Goal: Transaction & Acquisition: Book appointment/travel/reservation

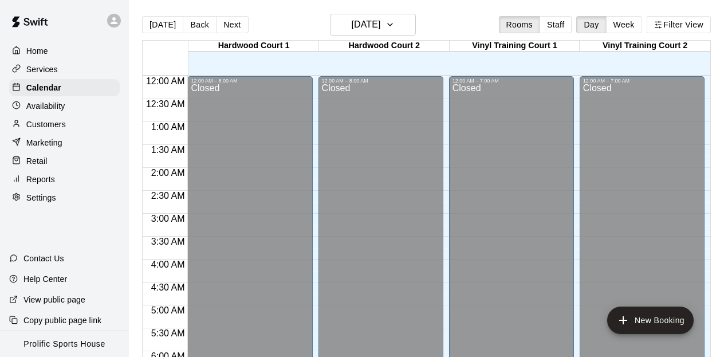
scroll to position [125, 0]
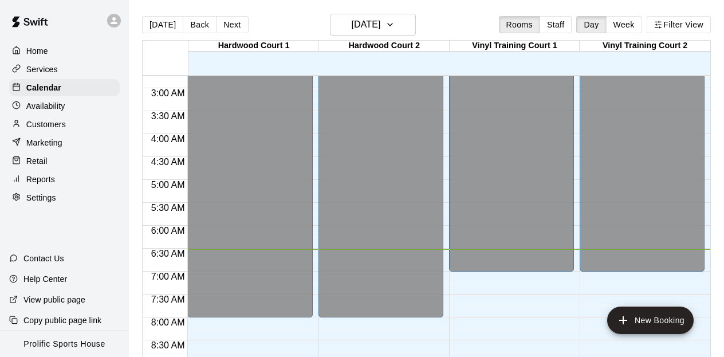
click at [110, 19] on icon at bounding box center [114, 20] width 10 height 10
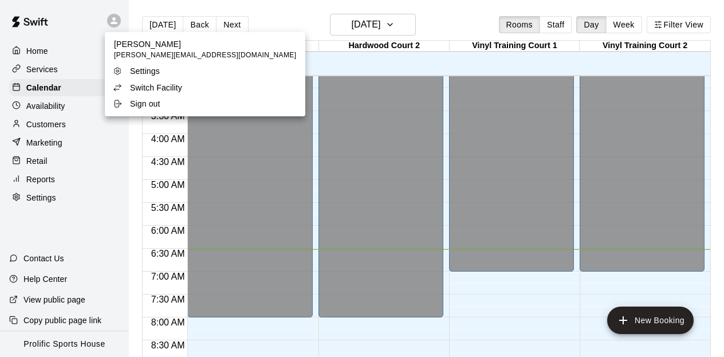
click at [148, 84] on p "Switch Facility" at bounding box center [156, 87] width 52 height 11
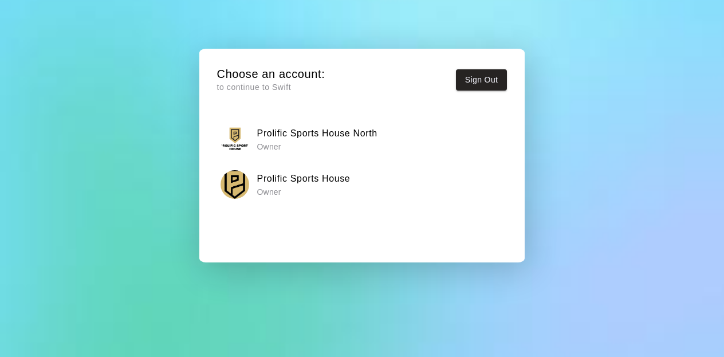
click at [346, 144] on p "Owner" at bounding box center [317, 146] width 120 height 11
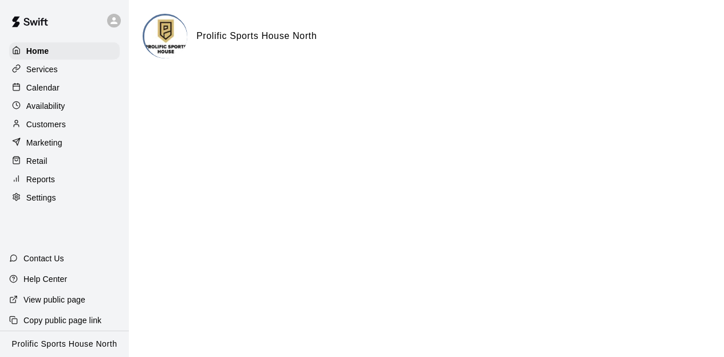
click at [44, 91] on p "Calendar" at bounding box center [42, 87] width 33 height 11
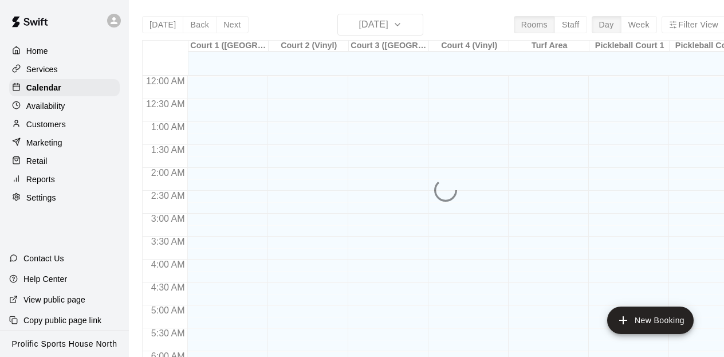
click at [386, 25] on div "[DATE] Back [DATE][DATE] Rooms Staff Day Week Filter View Court 1 ([GEOGRAPHIC_…" at bounding box center [434, 192] width 584 height 357
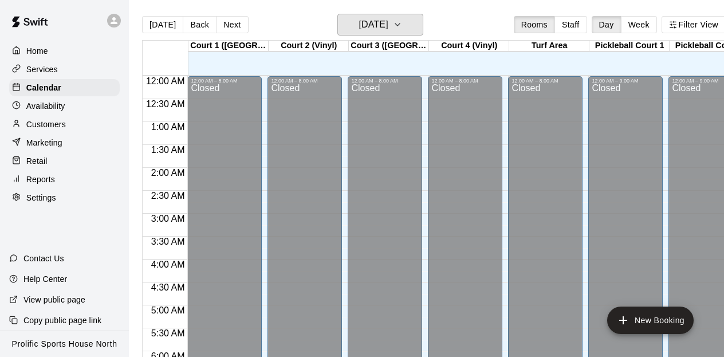
click at [386, 25] on h6 "[DATE]" at bounding box center [373, 25] width 29 height 16
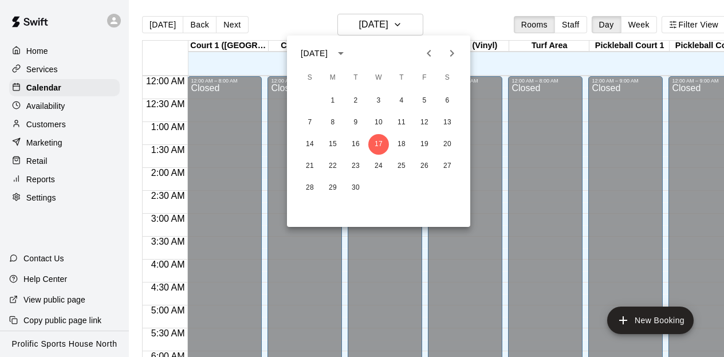
scroll to position [300, 0]
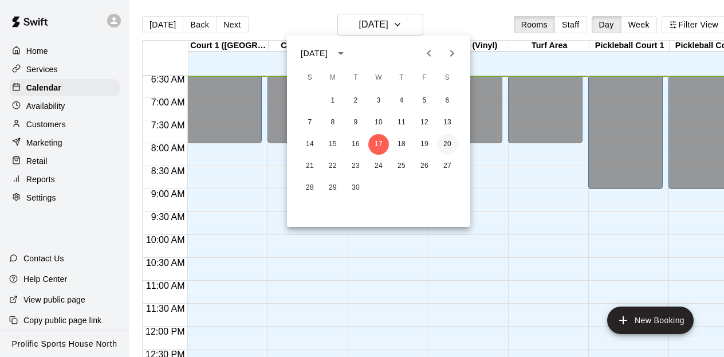
click at [449, 144] on button "20" at bounding box center [447, 144] width 21 height 21
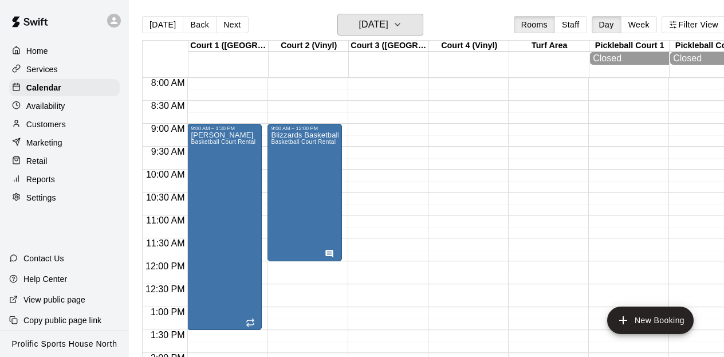
scroll to position [368, 0]
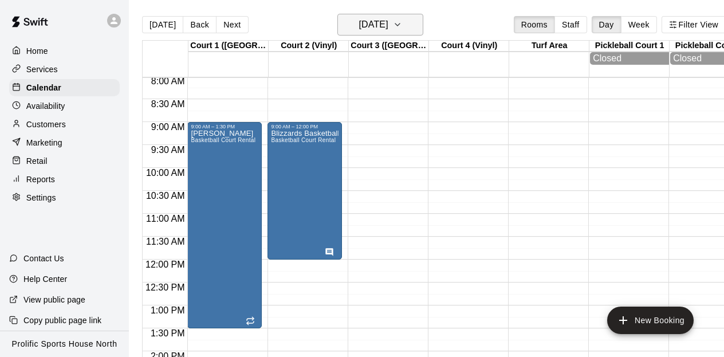
click at [420, 21] on button "[DATE]" at bounding box center [380, 25] width 86 height 22
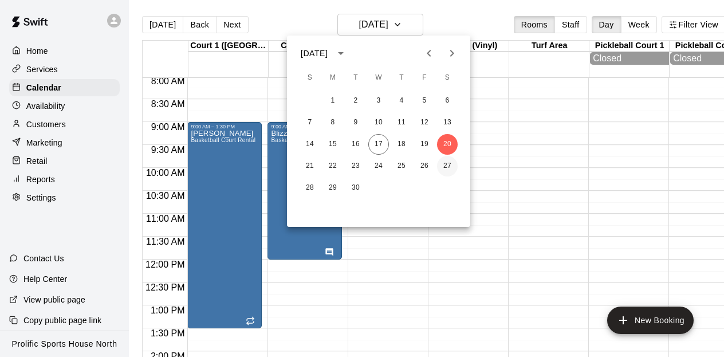
click at [450, 166] on button "27" at bounding box center [447, 166] width 21 height 21
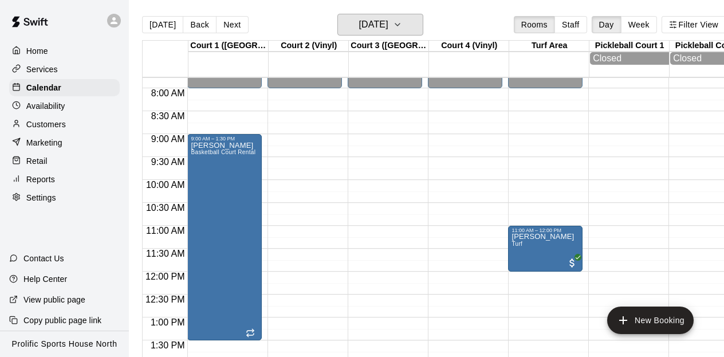
scroll to position [348, 0]
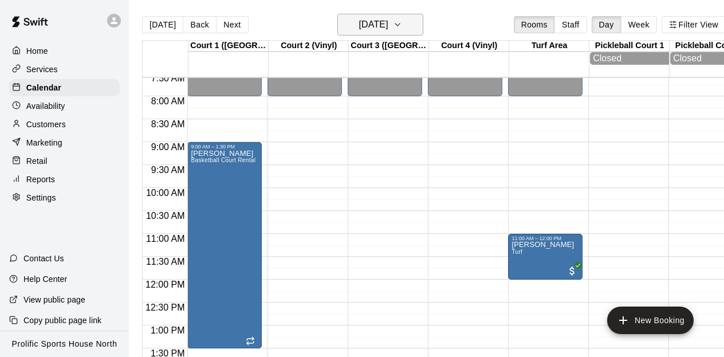
click at [402, 23] on icon "button" at bounding box center [397, 25] width 9 height 14
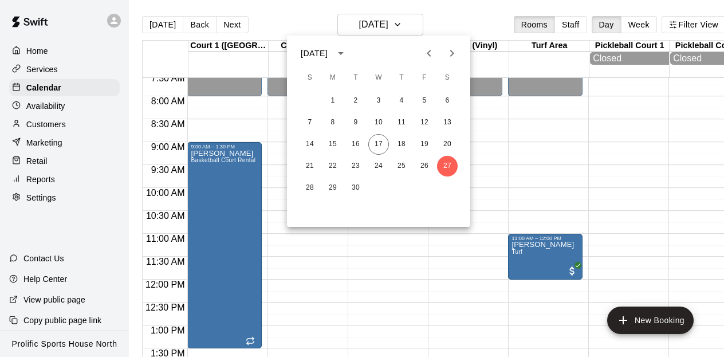
click at [451, 55] on icon "Next month" at bounding box center [452, 53] width 4 height 7
click at [309, 125] on button "5" at bounding box center [310, 122] width 21 height 21
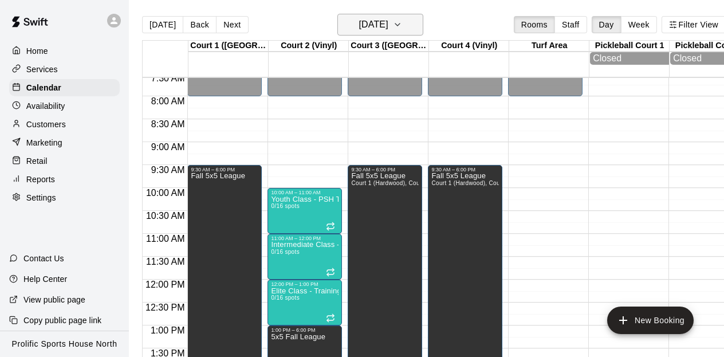
click at [402, 22] on icon "button" at bounding box center [397, 25] width 9 height 14
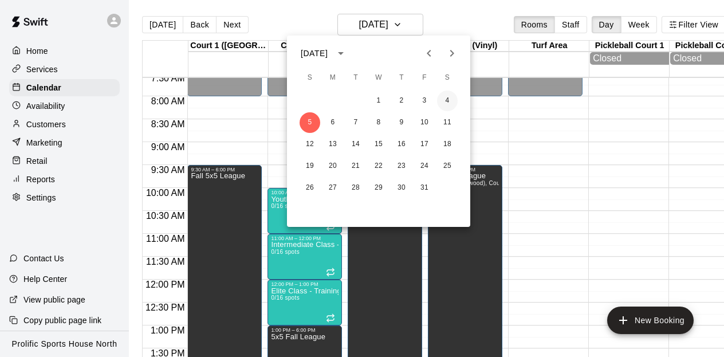
click at [447, 94] on button "4" at bounding box center [447, 100] width 21 height 21
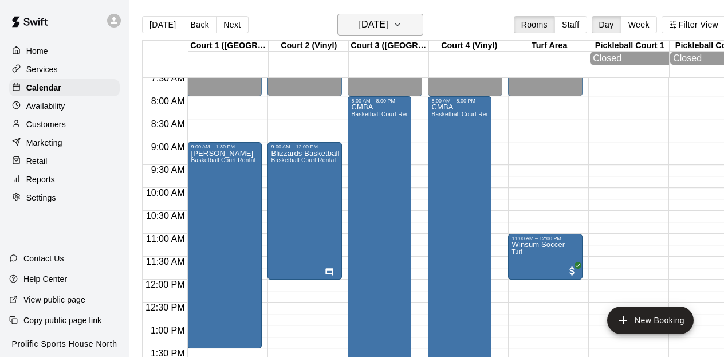
click at [420, 23] on button "[DATE]" at bounding box center [380, 25] width 86 height 22
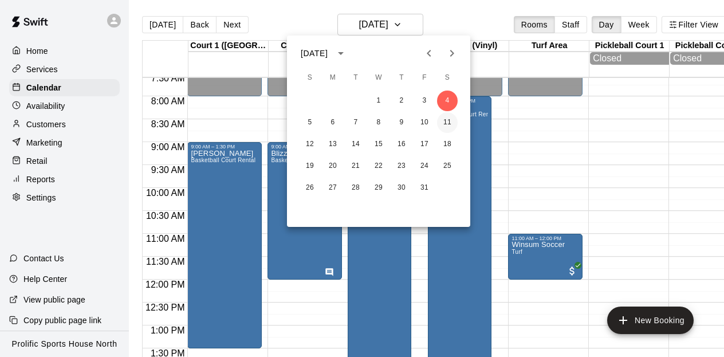
click at [451, 124] on button "11" at bounding box center [447, 122] width 21 height 21
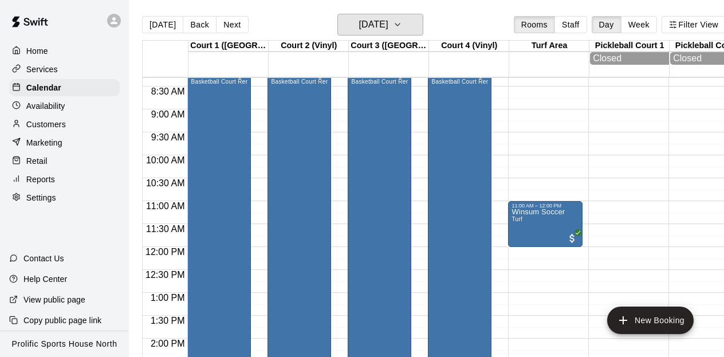
scroll to position [382, 0]
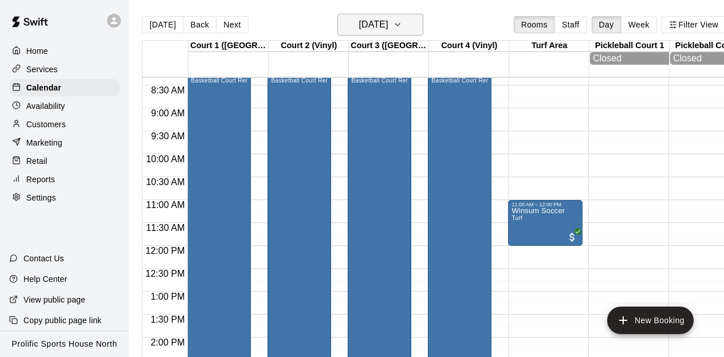
click at [402, 18] on icon "button" at bounding box center [397, 25] width 9 height 14
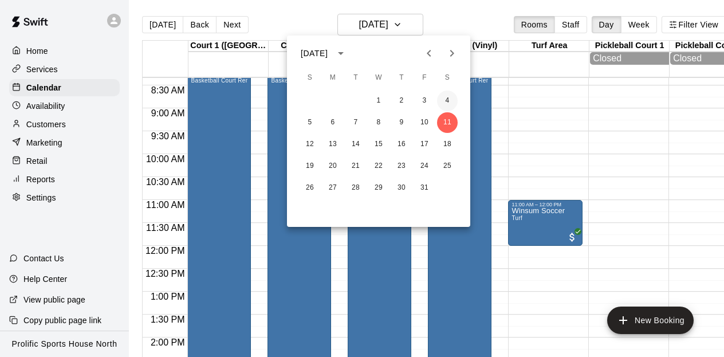
click at [447, 98] on button "4" at bounding box center [447, 100] width 21 height 21
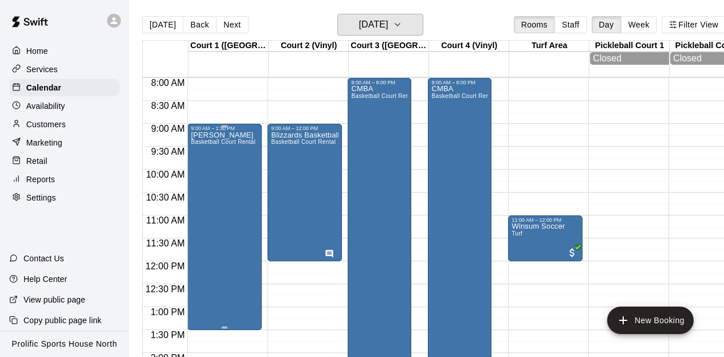
scroll to position [352, 0]
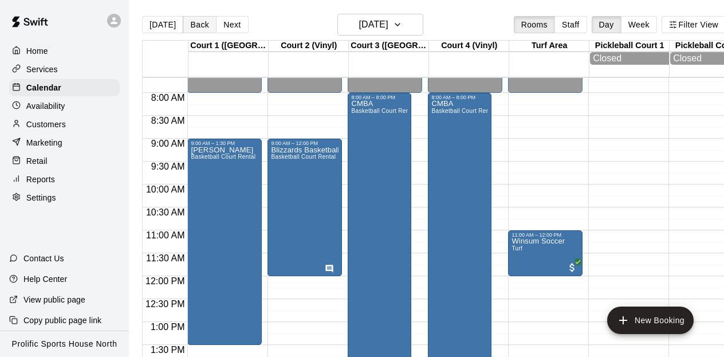
click at [197, 19] on button "Back" at bounding box center [200, 24] width 34 height 17
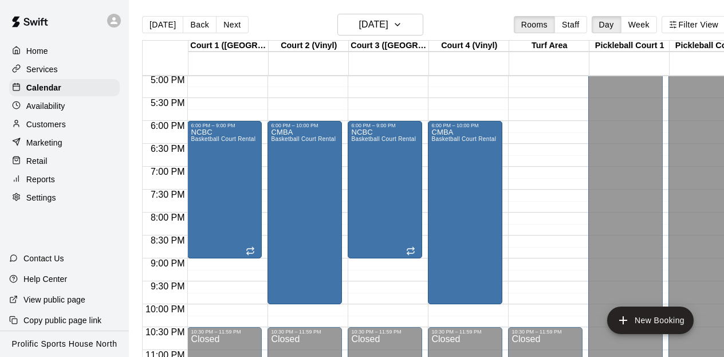
scroll to position [800, 0]
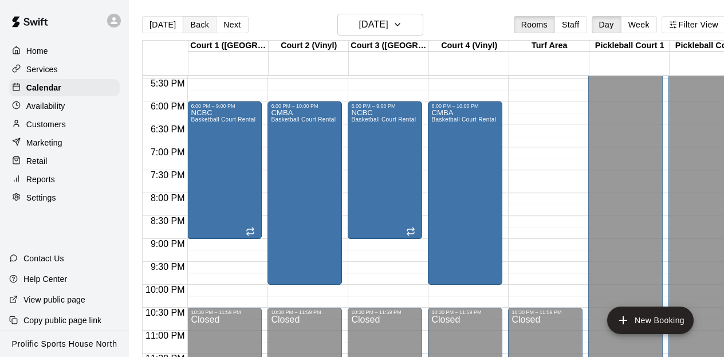
click at [190, 28] on button "Back" at bounding box center [200, 24] width 34 height 17
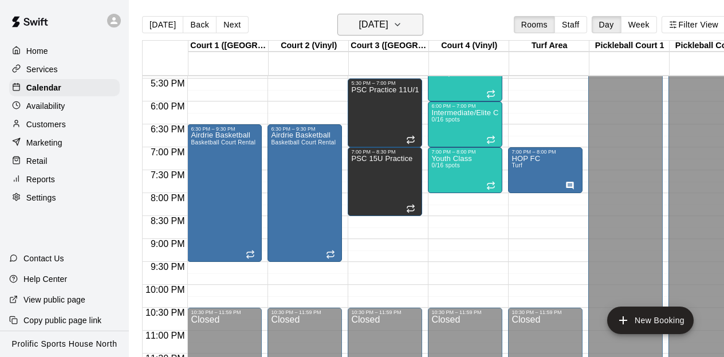
click at [388, 27] on h6 "[DATE]" at bounding box center [373, 25] width 29 height 16
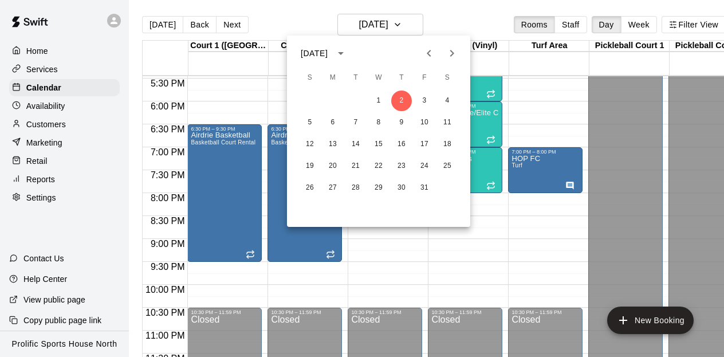
click at [428, 56] on icon "Previous month" at bounding box center [429, 53] width 14 height 14
click at [425, 141] on button "19" at bounding box center [424, 144] width 21 height 21
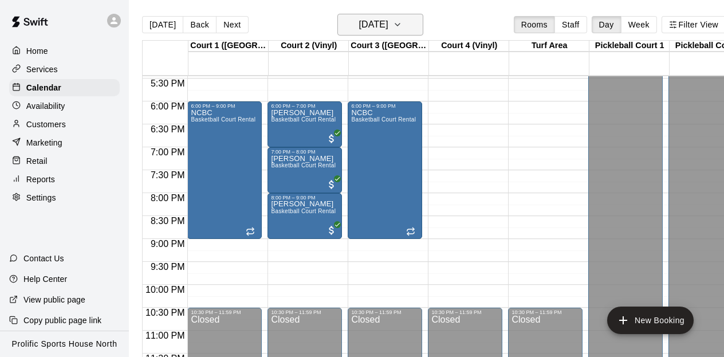
click at [402, 28] on icon "button" at bounding box center [397, 25] width 9 height 14
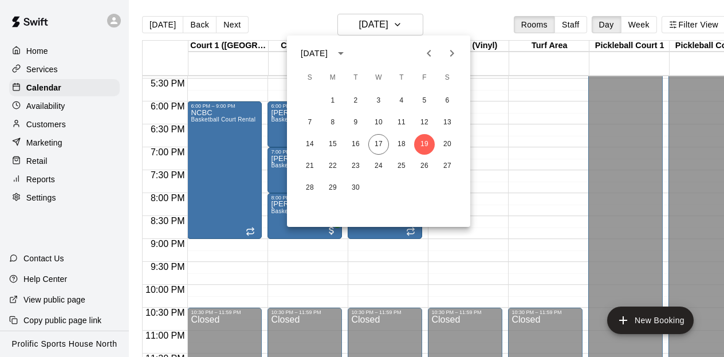
click at [502, 137] on div at bounding box center [362, 178] width 724 height 357
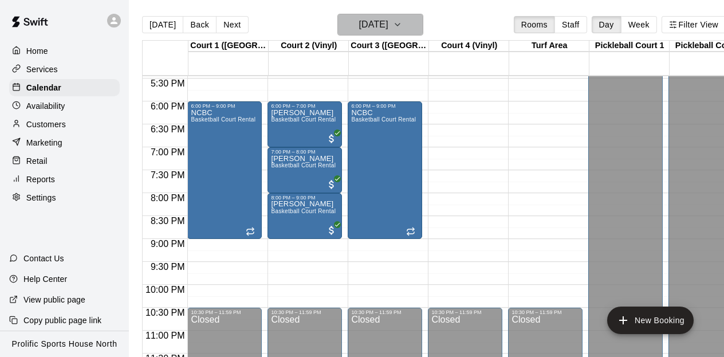
click at [414, 22] on button "[DATE]" at bounding box center [380, 25] width 86 height 22
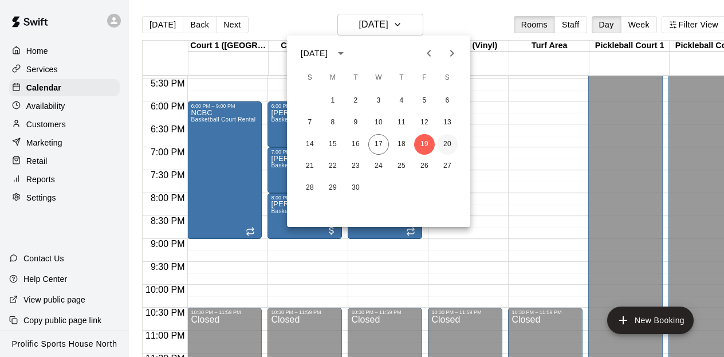
click at [445, 146] on button "20" at bounding box center [447, 144] width 21 height 21
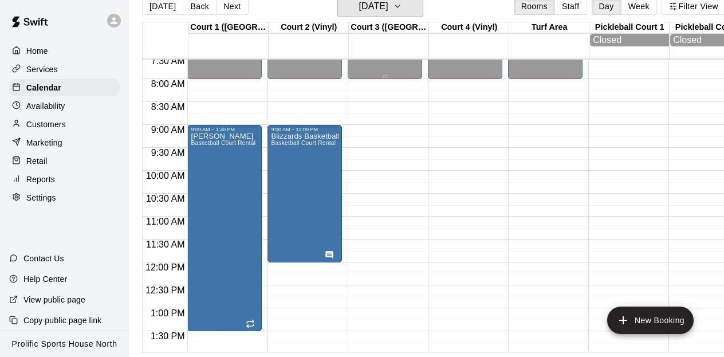
scroll to position [349, 0]
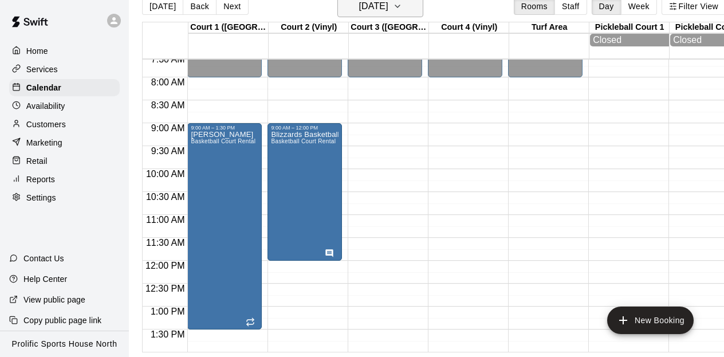
click at [402, 9] on icon "button" at bounding box center [397, 6] width 9 height 14
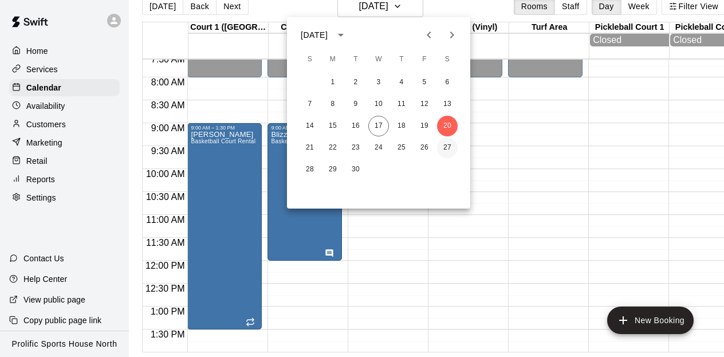
click at [450, 151] on button "27" at bounding box center [447, 147] width 21 height 21
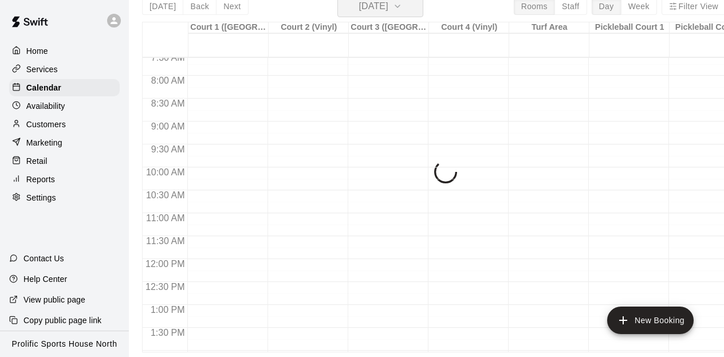
scroll to position [14, 0]
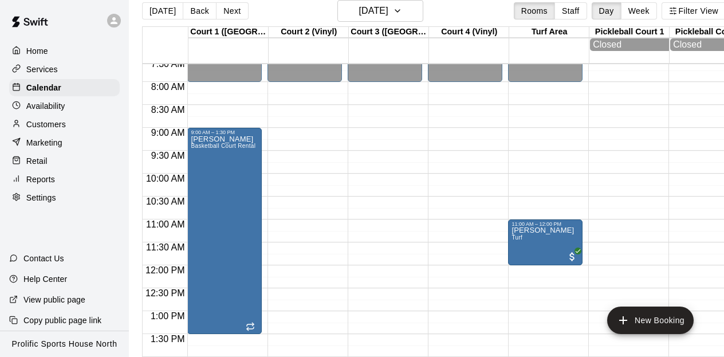
click at [285, 135] on div "12:00 AM – 8:00 AM Closed 6:00 PM – 11:59 PM Closed" at bounding box center [304, 265] width 74 height 1100
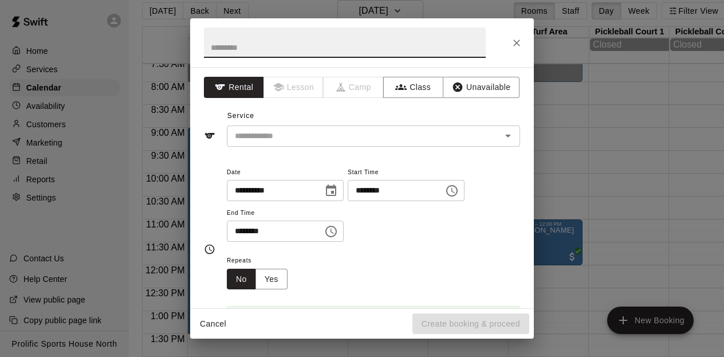
click at [254, 46] on input "text" at bounding box center [345, 42] width 282 height 30
type input "****"
click at [253, 137] on input "text" at bounding box center [356, 136] width 253 height 14
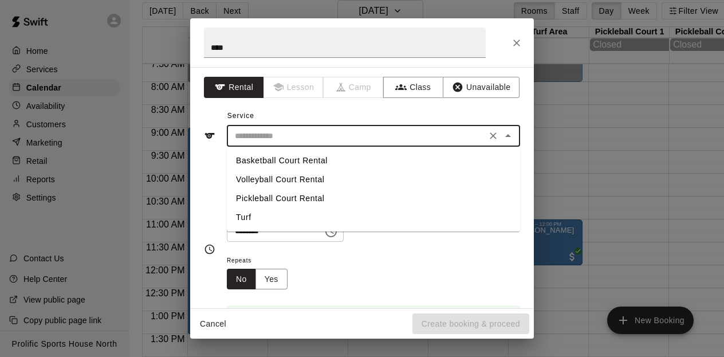
click at [261, 159] on li "Basketball Court Rental" at bounding box center [373, 160] width 293 height 19
type input "**********"
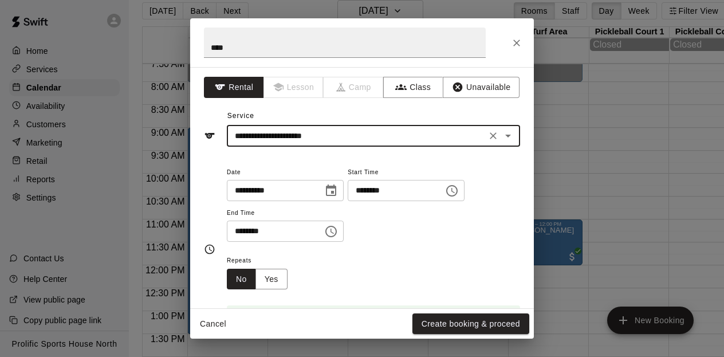
click at [459, 192] on icon "Choose time, selected time is 9:00 AM" at bounding box center [452, 191] width 14 height 14
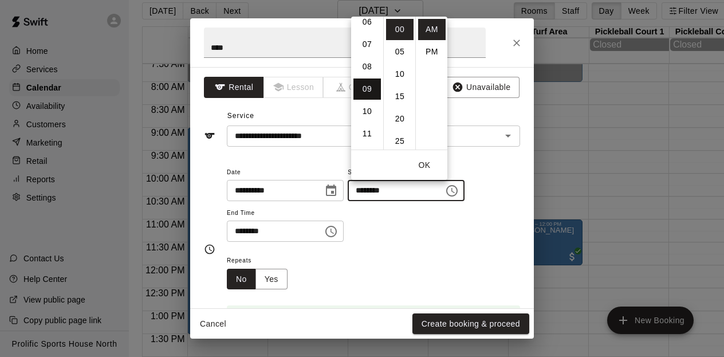
scroll to position [140, 0]
click at [367, 69] on li "08" at bounding box center [366, 67] width 27 height 21
type input "********"
click at [426, 162] on button "OK" at bounding box center [424, 165] width 37 height 21
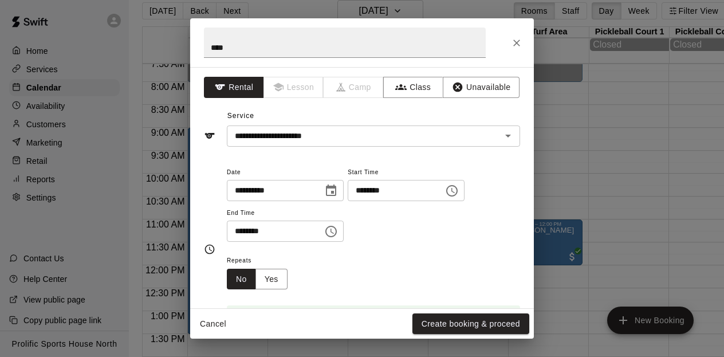
click at [334, 235] on icon "Choose time, selected time is 9:30 AM" at bounding box center [330, 231] width 11 height 11
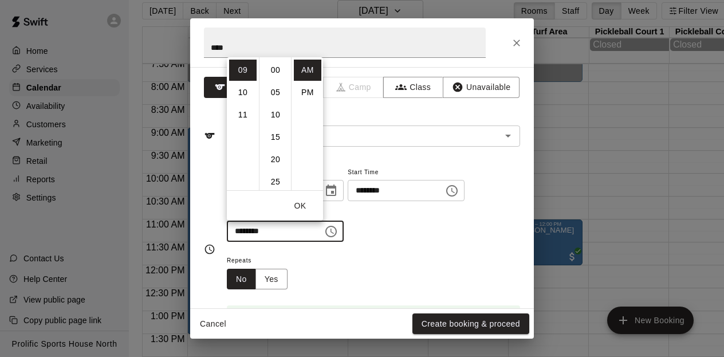
scroll to position [134, 0]
click at [309, 91] on li "PM" at bounding box center [307, 92] width 27 height 21
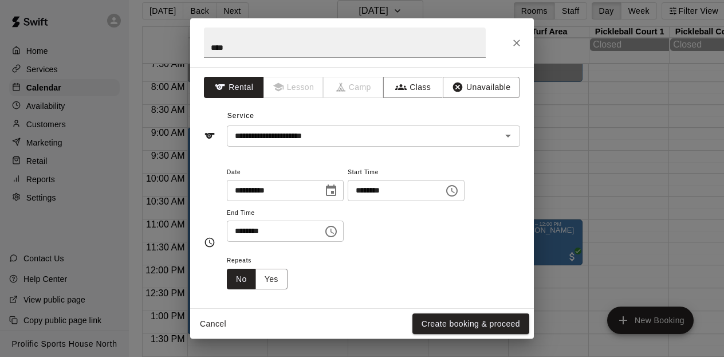
scroll to position [21, 0]
click at [265, 233] on input "********" at bounding box center [271, 230] width 88 height 21
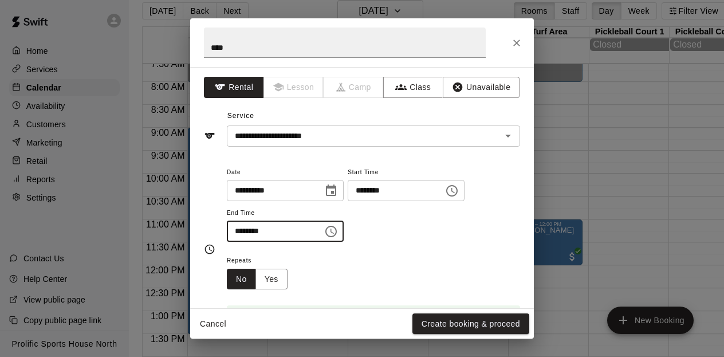
click at [250, 230] on input "********" at bounding box center [271, 230] width 88 height 21
click at [332, 228] on icon "Choose time, selected time is 9:30 PM" at bounding box center [331, 232] width 14 height 14
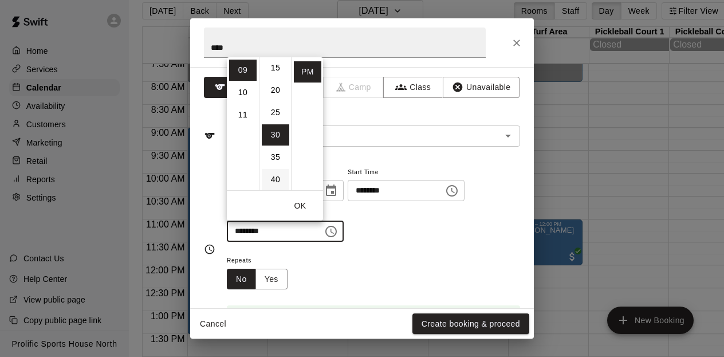
scroll to position [0, 0]
click at [276, 61] on li "00" at bounding box center [275, 70] width 27 height 21
type input "********"
click at [301, 206] on button "OK" at bounding box center [300, 205] width 37 height 21
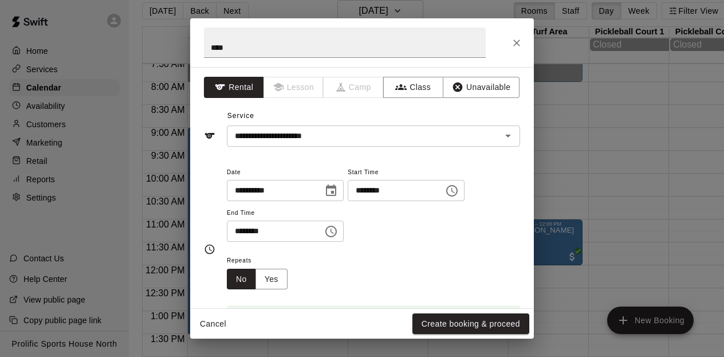
click at [405, 249] on div "**********" at bounding box center [373, 209] width 293 height 89
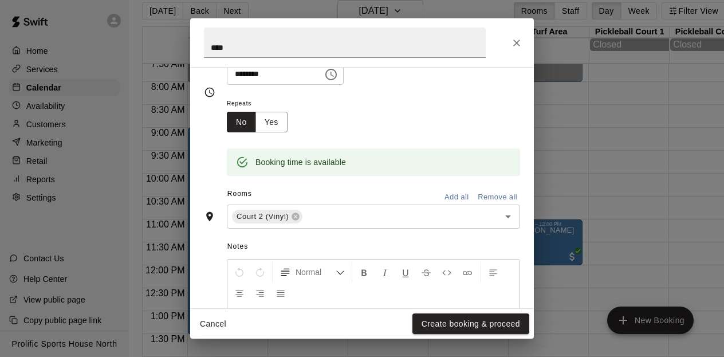
scroll to position [157, 0]
click at [330, 215] on input "text" at bounding box center [393, 216] width 179 height 14
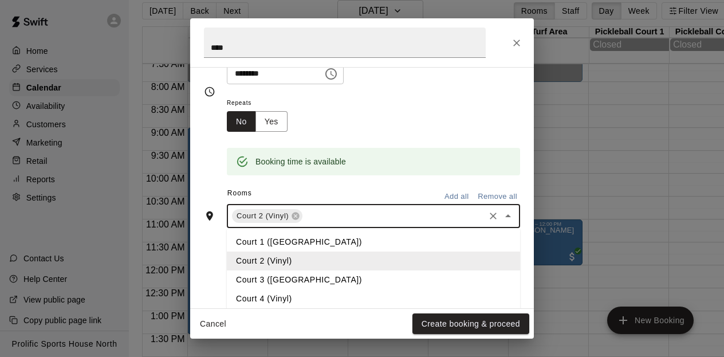
click at [278, 274] on li "Court 3 ([GEOGRAPHIC_DATA])" at bounding box center [373, 279] width 293 height 19
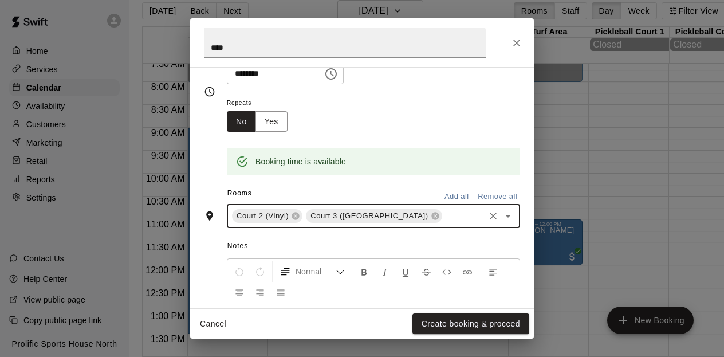
click at [444, 220] on input "text" at bounding box center [463, 216] width 39 height 14
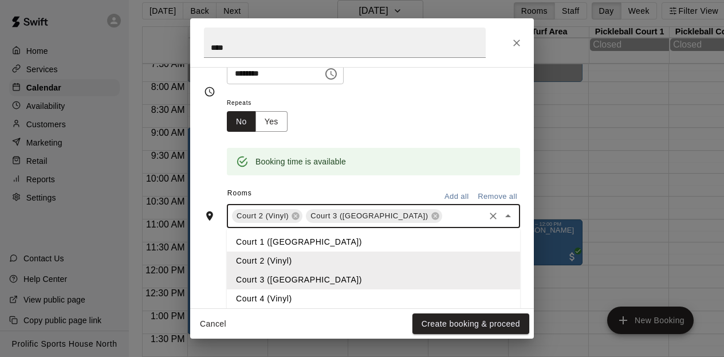
click at [285, 291] on li "Court 4 (Vinyl)" at bounding box center [373, 298] width 293 height 19
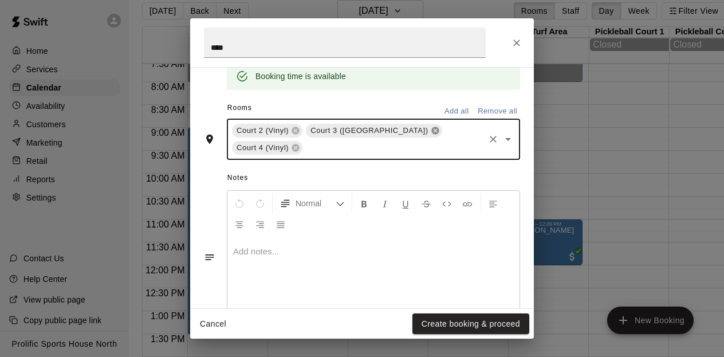
scroll to position [247, 0]
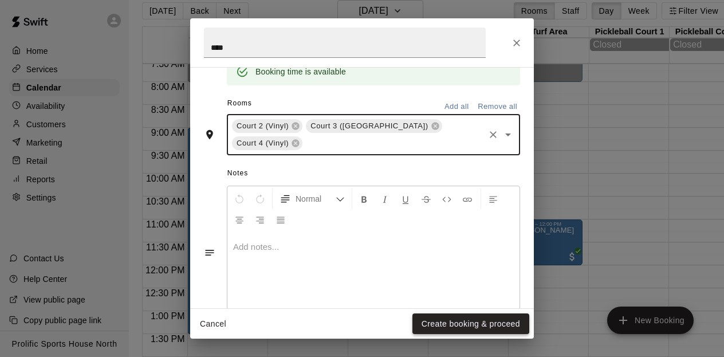
click at [462, 318] on button "Create booking & proceed" at bounding box center [470, 323] width 117 height 21
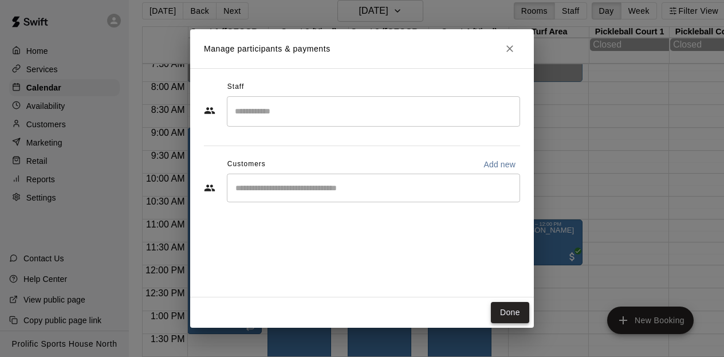
click at [508, 311] on button "Done" at bounding box center [510, 312] width 38 height 21
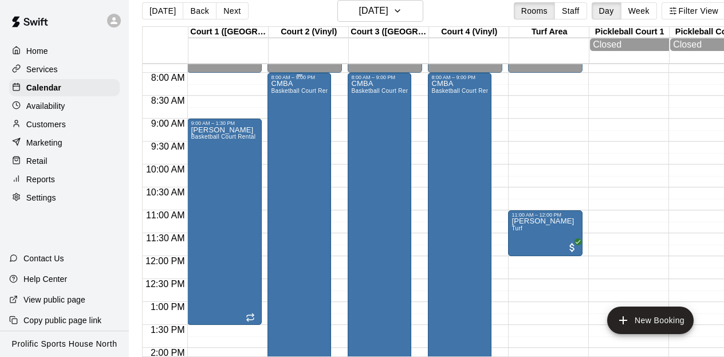
scroll to position [349, 0]
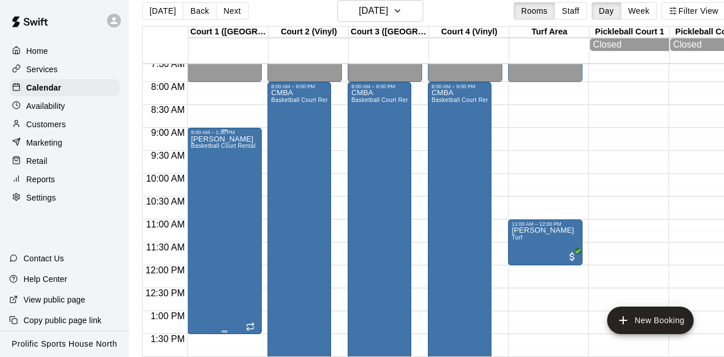
click at [230, 157] on div "[PERSON_NAME] E Basketball Court Rental" at bounding box center [223, 313] width 65 height 357
click at [223, 121] on div at bounding box center [362, 178] width 724 height 357
click at [407, 18] on button "[DATE]" at bounding box center [380, 11] width 86 height 22
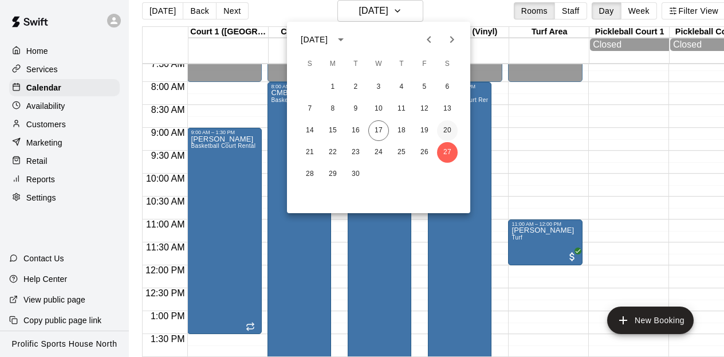
click at [447, 131] on button "20" at bounding box center [447, 130] width 21 height 21
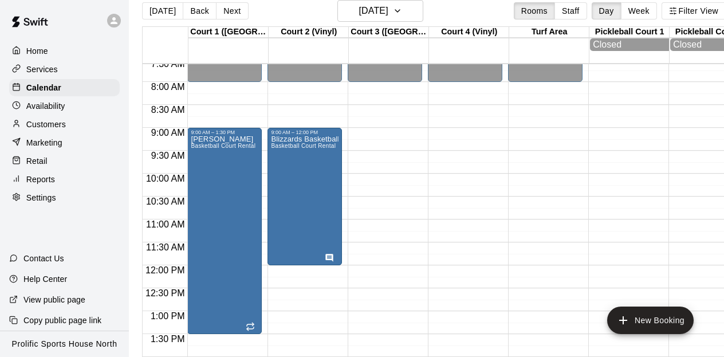
click at [359, 136] on div "12:00 AM – 8:00 AM Closed 6:00 PM – 11:59 PM Closed" at bounding box center [385, 265] width 74 height 1100
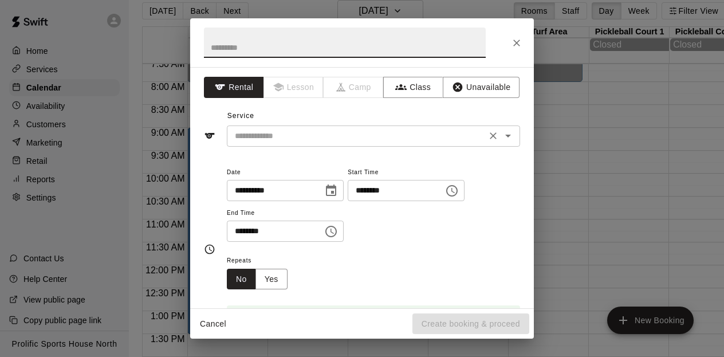
click at [269, 138] on input "text" at bounding box center [356, 136] width 253 height 14
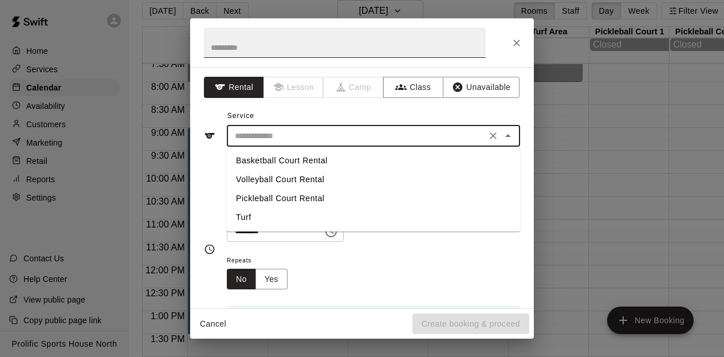
click at [246, 49] on input "text" at bounding box center [345, 42] width 282 height 30
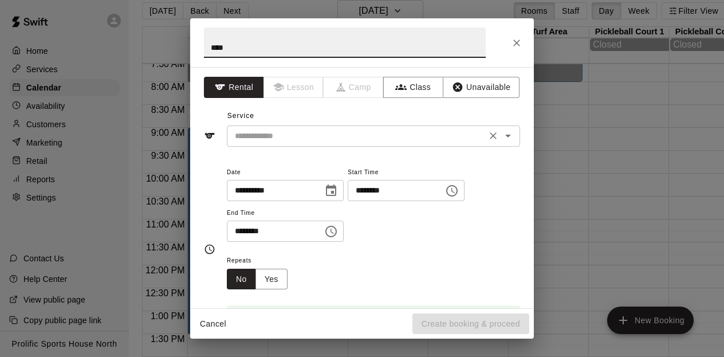
click at [268, 143] on div "​" at bounding box center [373, 135] width 293 height 21
type input "****"
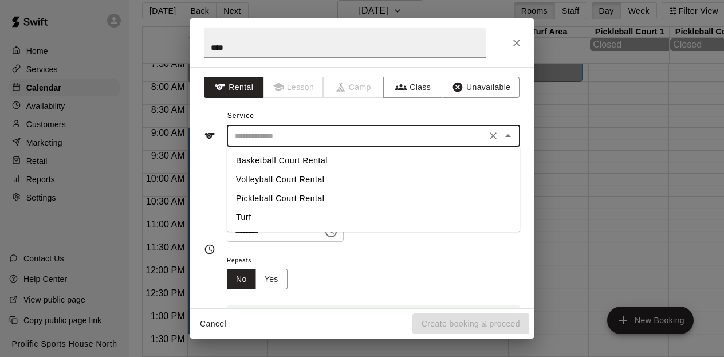
click at [267, 159] on li "Basketball Court Rental" at bounding box center [373, 160] width 293 height 19
type input "**********"
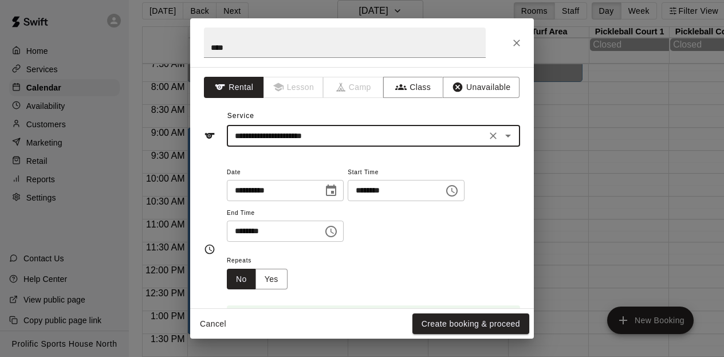
click at [458, 192] on icon "Choose time, selected time is 9:00 AM" at bounding box center [452, 191] width 14 height 14
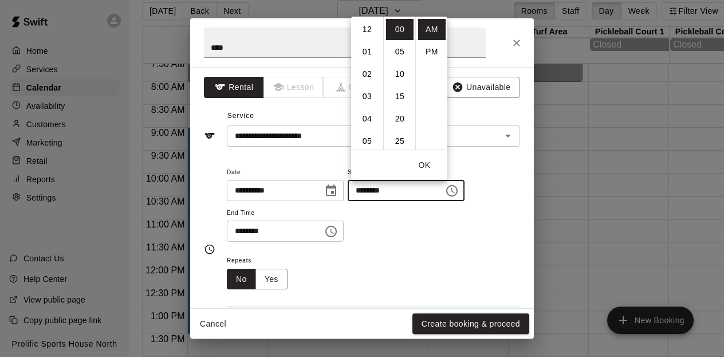
scroll to position [201, 0]
click at [364, 73] on li "08" at bounding box center [366, 76] width 27 height 21
type input "********"
click at [424, 164] on button "OK" at bounding box center [424, 165] width 37 height 21
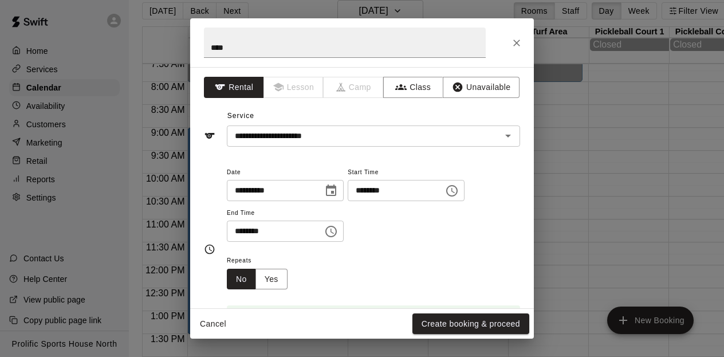
click at [337, 233] on icon "Choose time, selected time is 9:30 AM" at bounding box center [331, 232] width 14 height 14
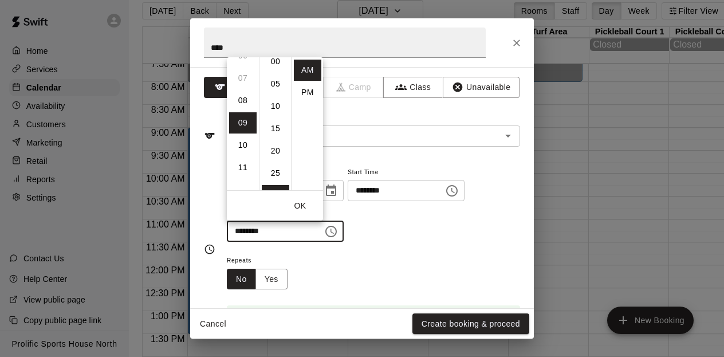
scroll to position [0, 0]
click at [279, 65] on li "00" at bounding box center [275, 70] width 27 height 21
click at [307, 88] on li "PM" at bounding box center [307, 92] width 27 height 21
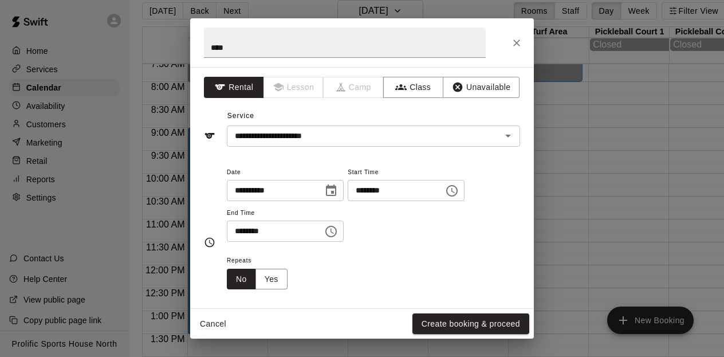
type input "********"
click at [363, 235] on div "**********" at bounding box center [373, 203] width 293 height 77
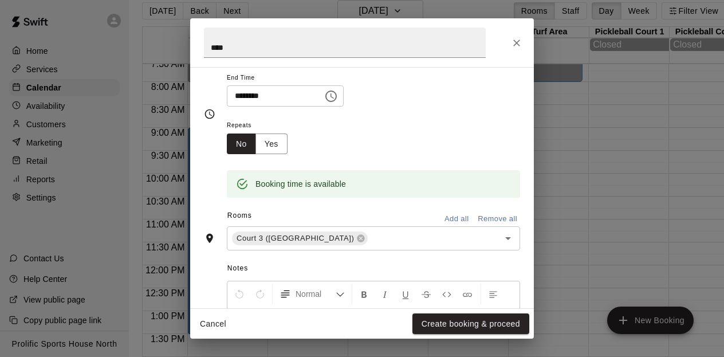
scroll to position [138, 0]
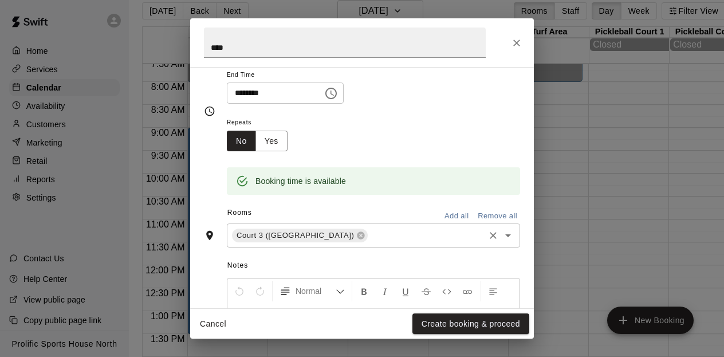
click at [369, 236] on input "text" at bounding box center [425, 236] width 113 height 14
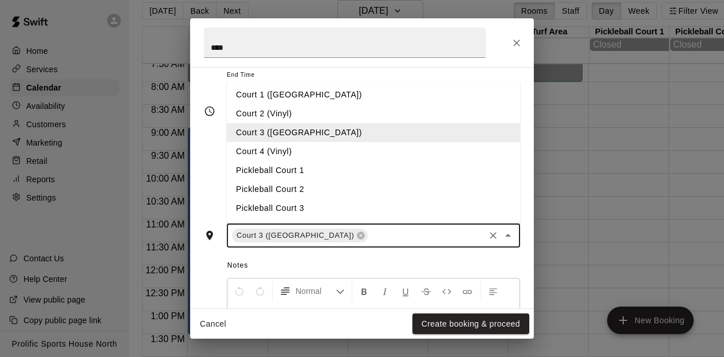
click at [278, 143] on li "Court 4 (Vinyl)" at bounding box center [373, 151] width 293 height 19
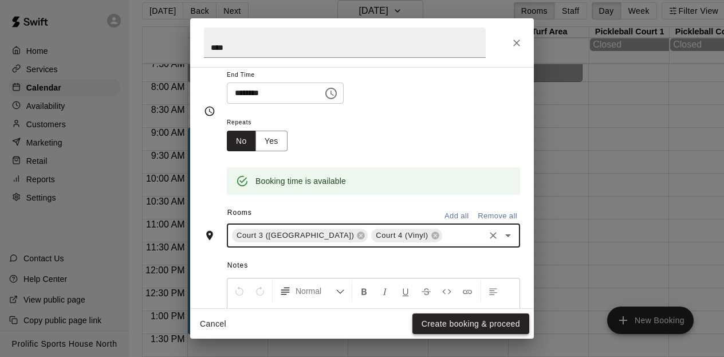
click at [470, 324] on button "Create booking & proceed" at bounding box center [470, 323] width 117 height 21
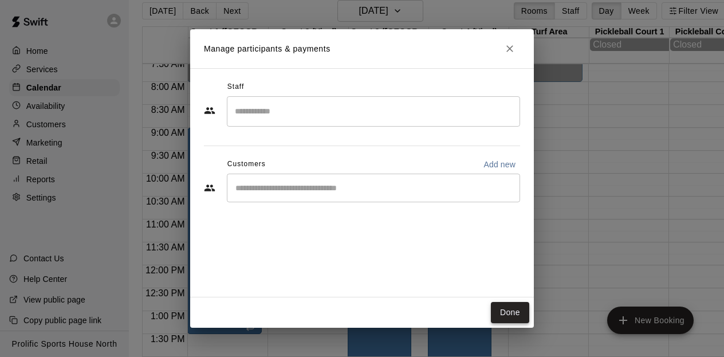
click at [504, 309] on button "Done" at bounding box center [510, 312] width 38 height 21
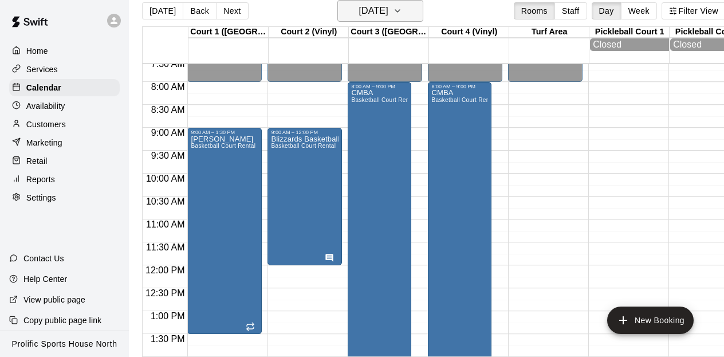
click at [402, 6] on icon "button" at bounding box center [397, 11] width 9 height 14
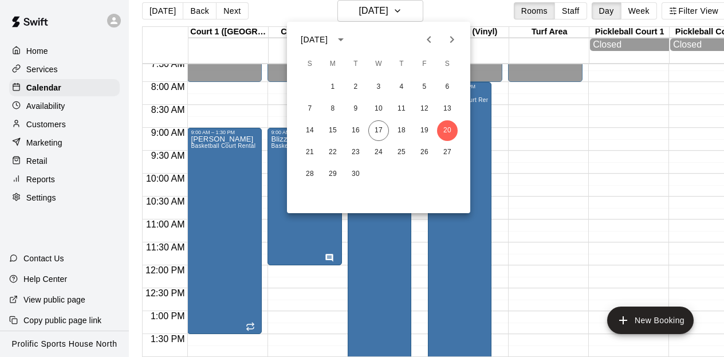
click at [454, 40] on icon "Next month" at bounding box center [452, 40] width 14 height 14
click at [451, 91] on button "4" at bounding box center [447, 87] width 21 height 21
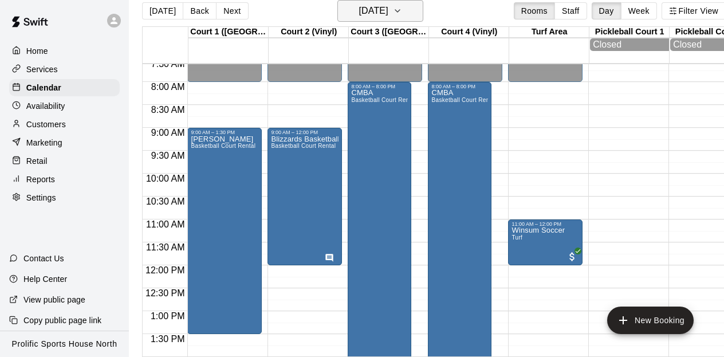
click at [402, 14] on icon "button" at bounding box center [397, 11] width 9 height 14
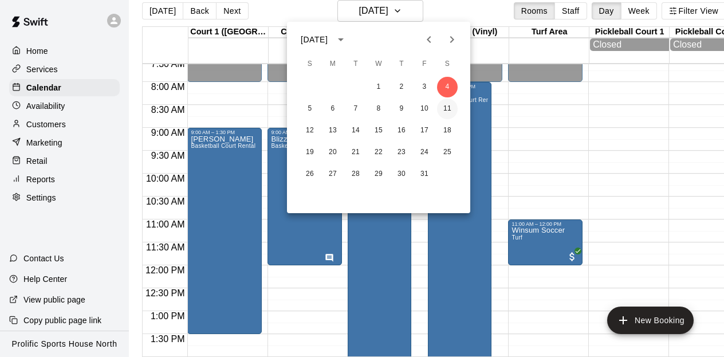
click at [446, 108] on button "11" at bounding box center [447, 109] width 21 height 21
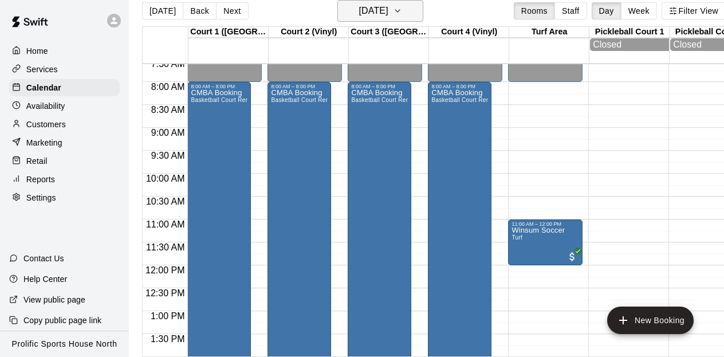
click at [402, 12] on icon "button" at bounding box center [397, 11] width 9 height 14
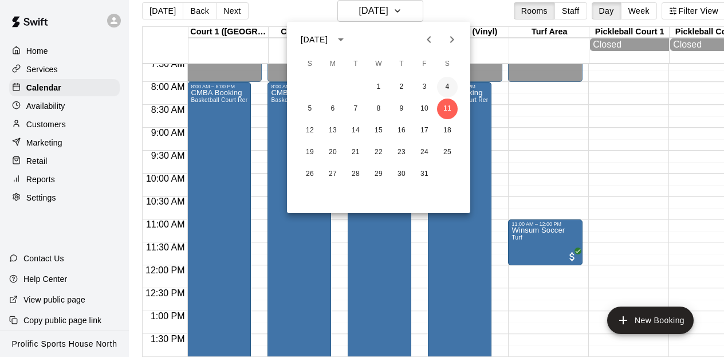
click at [448, 90] on button "4" at bounding box center [447, 87] width 21 height 21
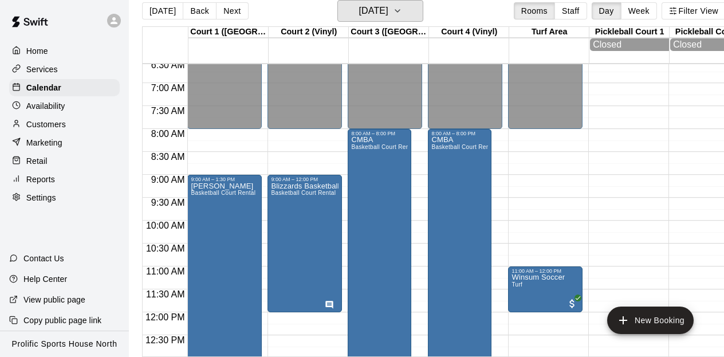
scroll to position [301, 0]
click at [379, 3] on h6 "[DATE]" at bounding box center [373, 11] width 29 height 16
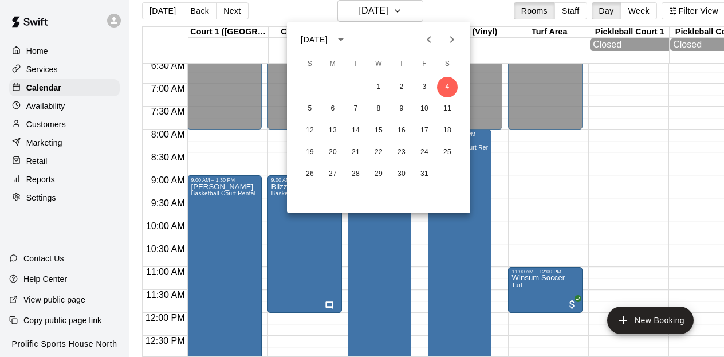
click at [427, 42] on icon "Previous month" at bounding box center [429, 40] width 14 height 14
click at [426, 130] on button "19" at bounding box center [424, 130] width 21 height 21
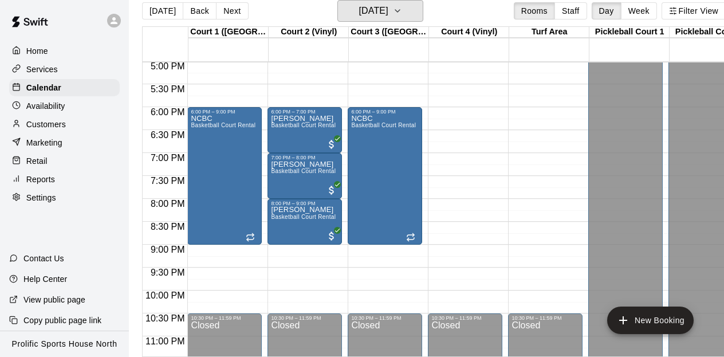
scroll to position [806, 0]
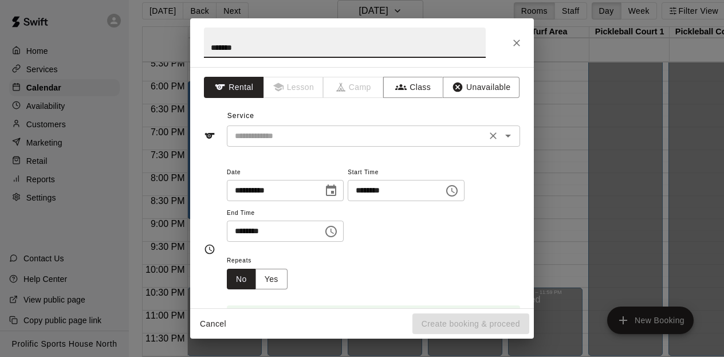
type input "*******"
click at [264, 137] on input "text" at bounding box center [356, 136] width 253 height 14
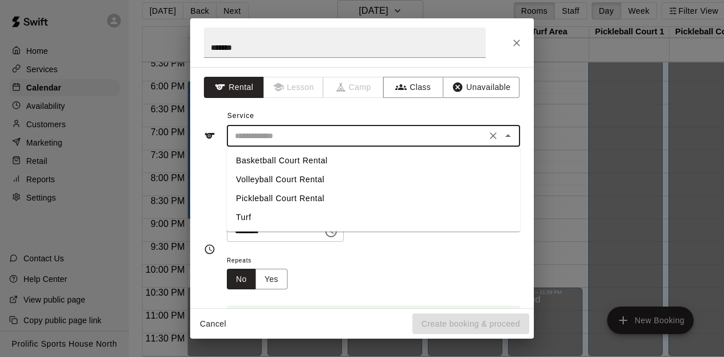
click at [269, 162] on li "Basketball Court Rental" at bounding box center [373, 160] width 293 height 19
type input "**********"
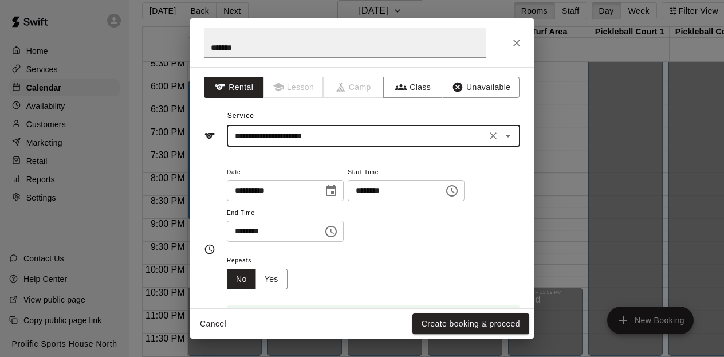
click at [335, 237] on icon "Choose time, selected time is 6:30 PM" at bounding box center [331, 232] width 14 height 14
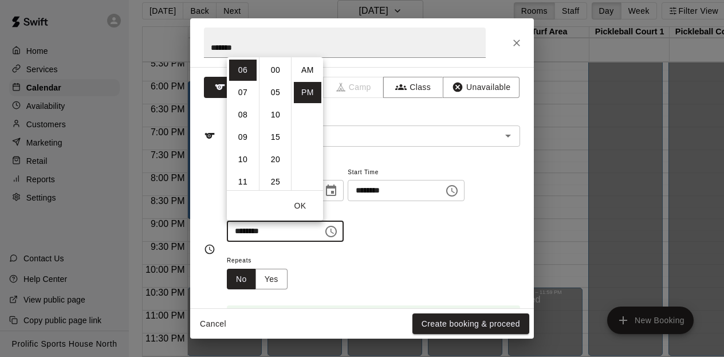
scroll to position [21, 0]
click at [246, 158] on li "10" at bounding box center [242, 159] width 27 height 21
type input "********"
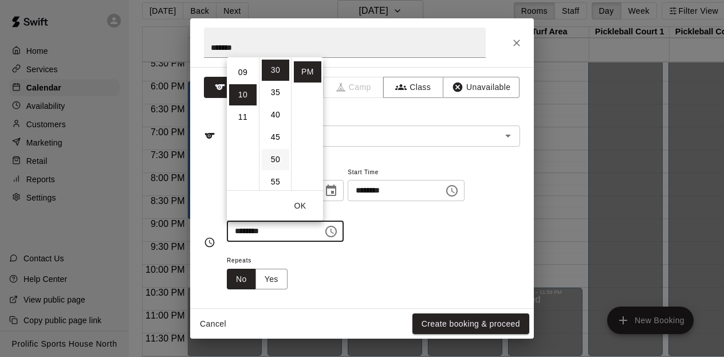
scroll to position [223, 0]
click at [305, 205] on button "OK" at bounding box center [300, 205] width 37 height 21
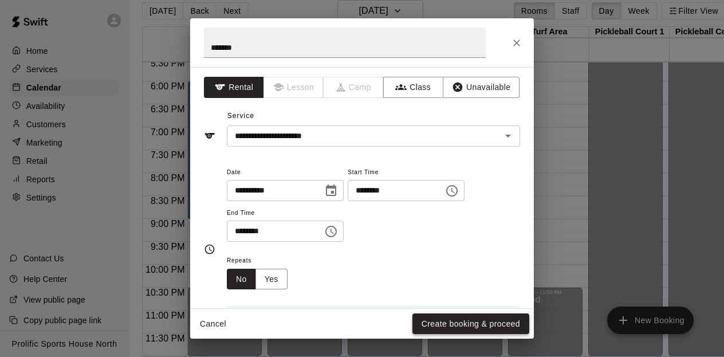
click at [460, 316] on button "Create booking & proceed" at bounding box center [470, 323] width 117 height 21
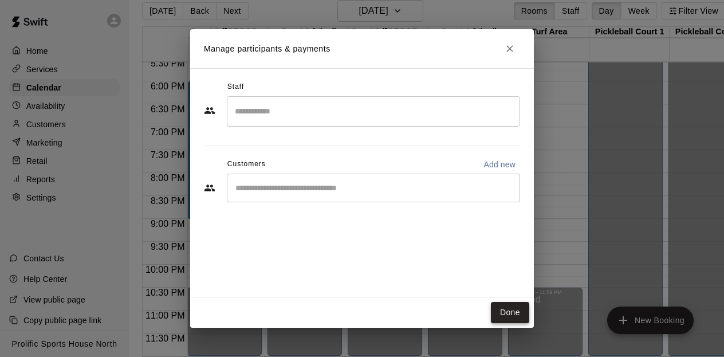
click at [522, 320] on button "Done" at bounding box center [510, 312] width 38 height 21
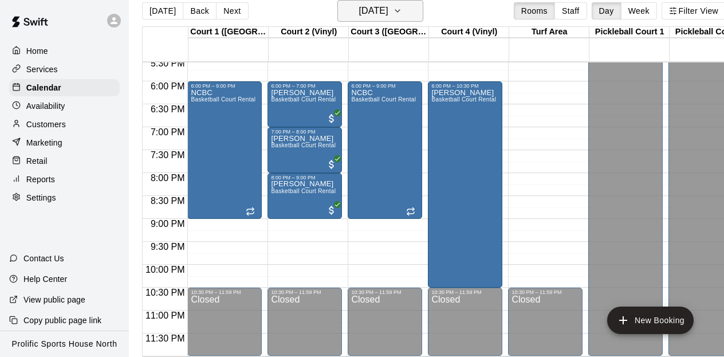
click at [368, 14] on h6 "[DATE]" at bounding box center [373, 11] width 29 height 16
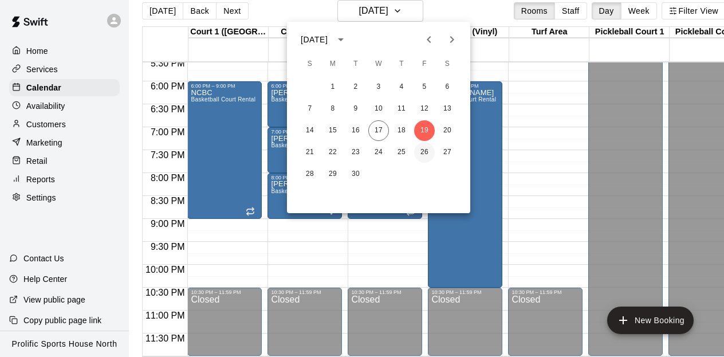
click at [428, 149] on button "26" at bounding box center [424, 152] width 21 height 21
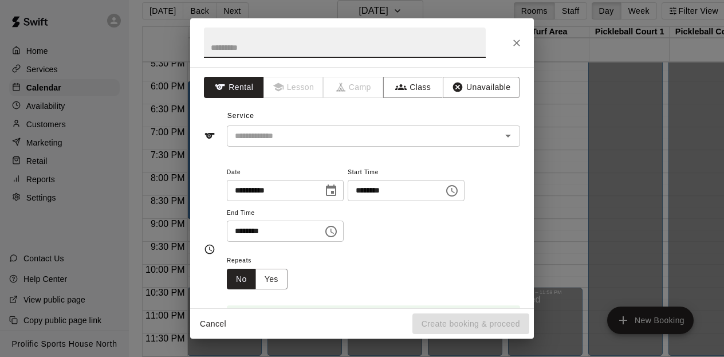
click at [266, 46] on input "text" at bounding box center [345, 42] width 282 height 30
type input "*******"
click at [266, 133] on input "text" at bounding box center [356, 136] width 253 height 14
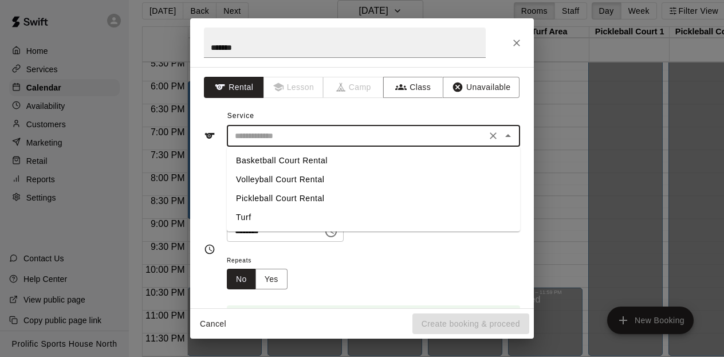
click at [267, 157] on li "Basketball Court Rental" at bounding box center [373, 160] width 293 height 19
type input "**********"
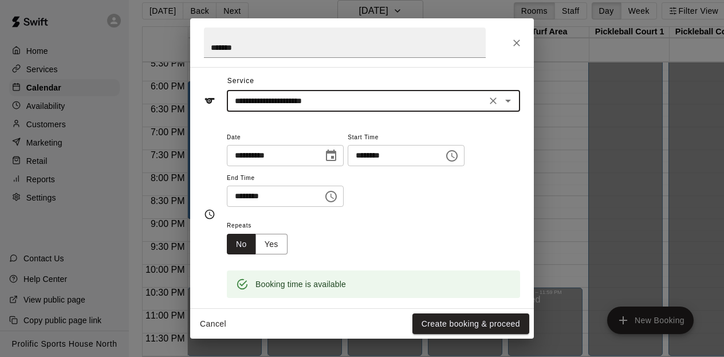
scroll to position [38, 0]
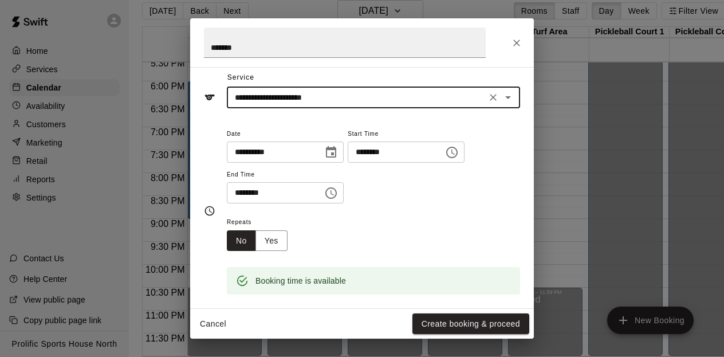
click at [336, 194] on icon "Choose time, selected time is 6:30 PM" at bounding box center [331, 193] width 14 height 14
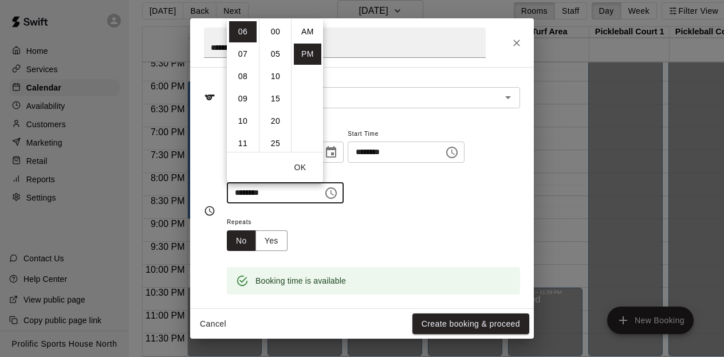
scroll to position [21, 0]
click at [249, 121] on li "10" at bounding box center [242, 121] width 27 height 21
type input "********"
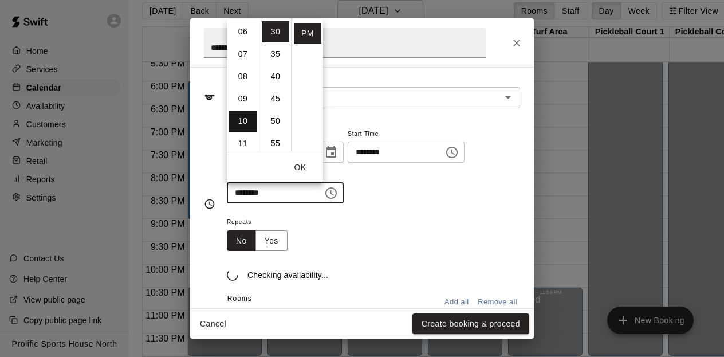
scroll to position [223, 0]
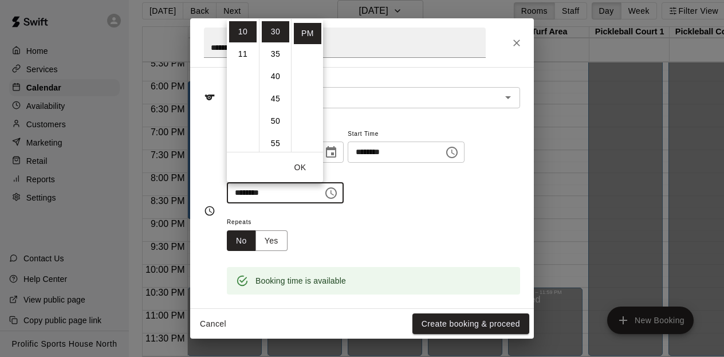
click at [301, 168] on button "OK" at bounding box center [300, 167] width 37 height 21
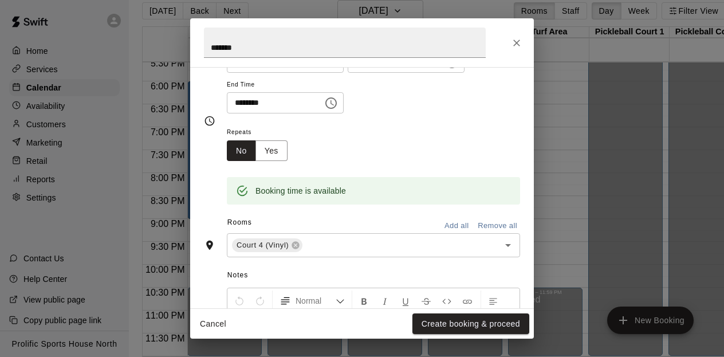
scroll to position [129, 0]
click at [452, 328] on button "Create booking & proceed" at bounding box center [470, 323] width 117 height 21
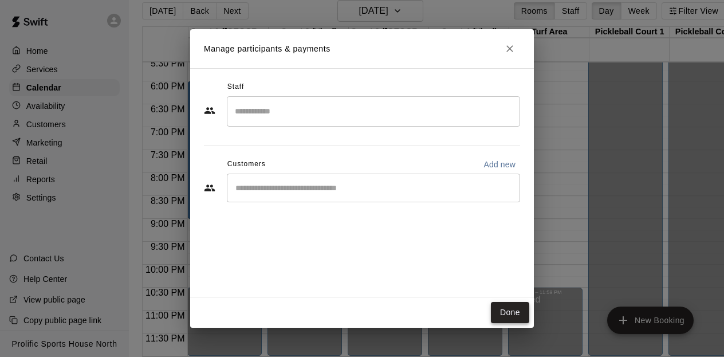
click at [511, 314] on button "Done" at bounding box center [510, 312] width 38 height 21
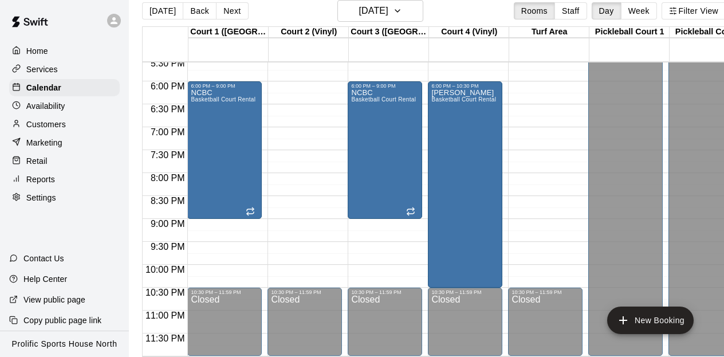
scroll to position [18, 0]
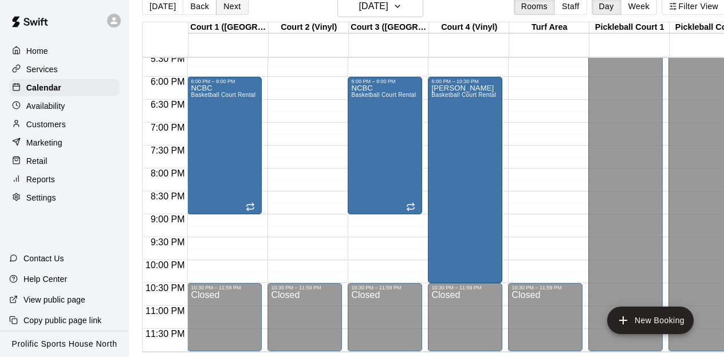
click at [230, 9] on button "Next" at bounding box center [232, 6] width 32 height 17
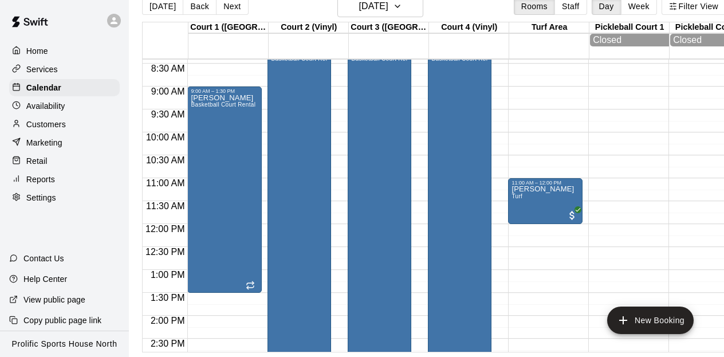
scroll to position [357, 0]
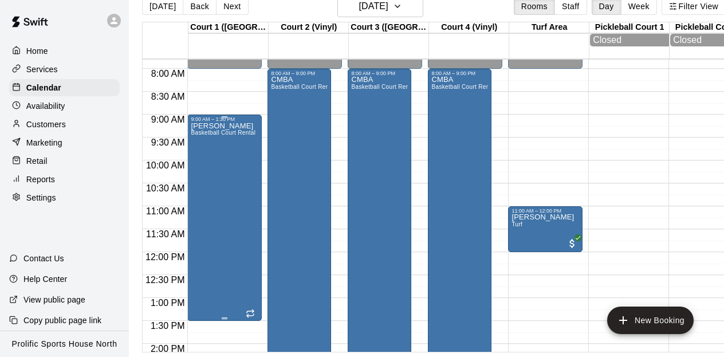
click at [233, 141] on div "[PERSON_NAME] E Basketball Court Rental" at bounding box center [223, 300] width 65 height 357
click at [206, 135] on icon "edit" at bounding box center [203, 134] width 14 height 14
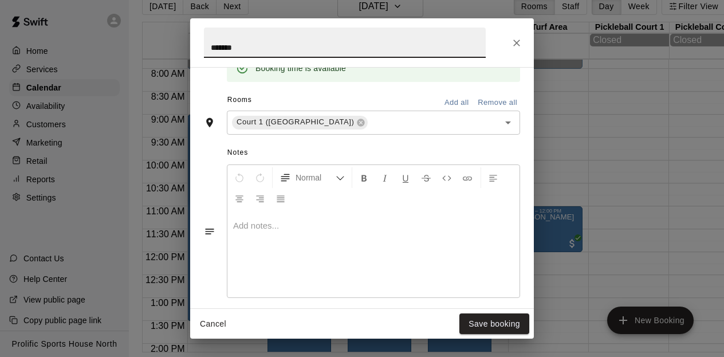
scroll to position [396, 0]
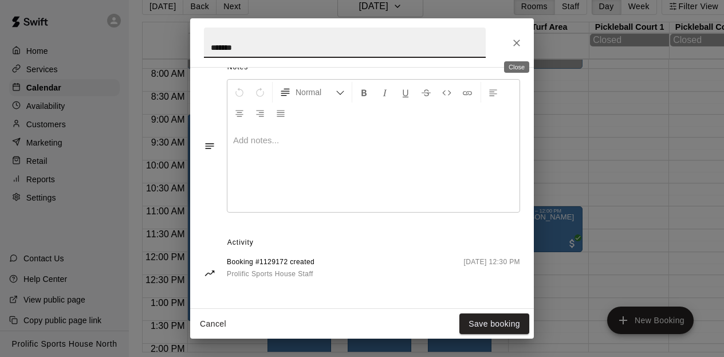
click at [518, 45] on icon "Close" at bounding box center [516, 42] width 11 height 11
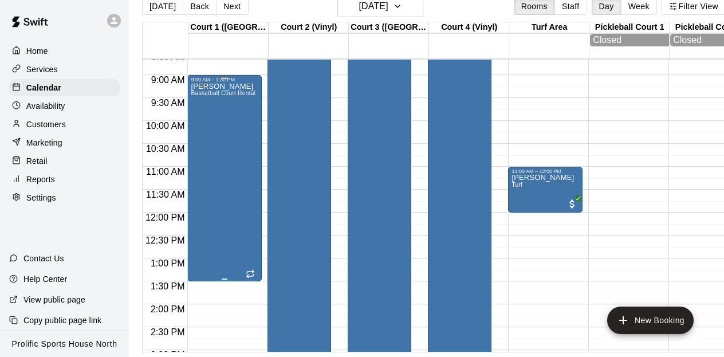
scroll to position [397, 0]
click at [388, 10] on h6 "[DATE]" at bounding box center [373, 6] width 29 height 16
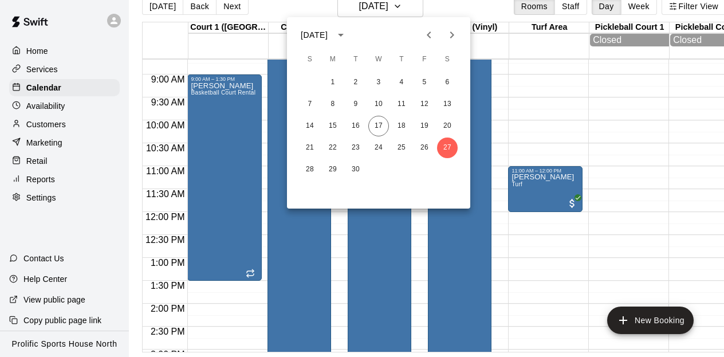
click at [448, 40] on icon "Next month" at bounding box center [452, 35] width 14 height 14
click at [422, 83] on button "3" at bounding box center [424, 82] width 21 height 21
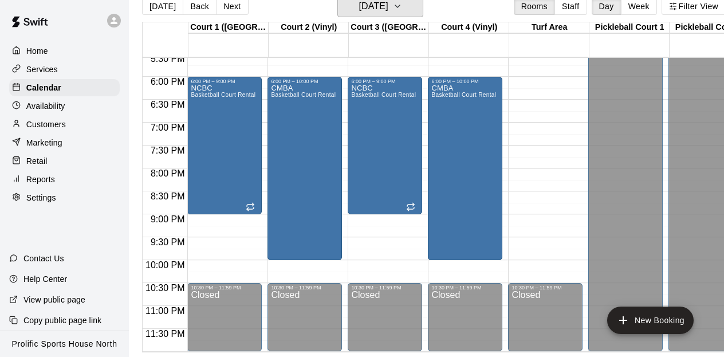
scroll to position [0, 0]
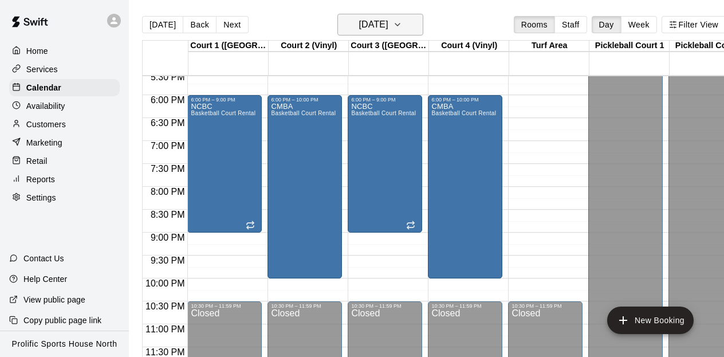
click at [377, 22] on h6 "[DATE]" at bounding box center [373, 25] width 29 height 16
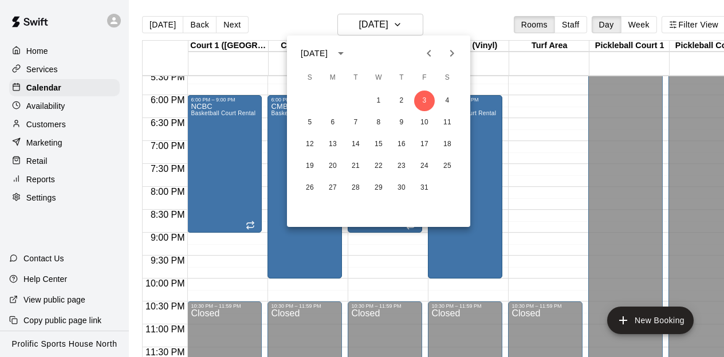
click at [431, 53] on icon "Previous month" at bounding box center [429, 53] width 14 height 14
click at [426, 140] on button "19" at bounding box center [424, 144] width 21 height 21
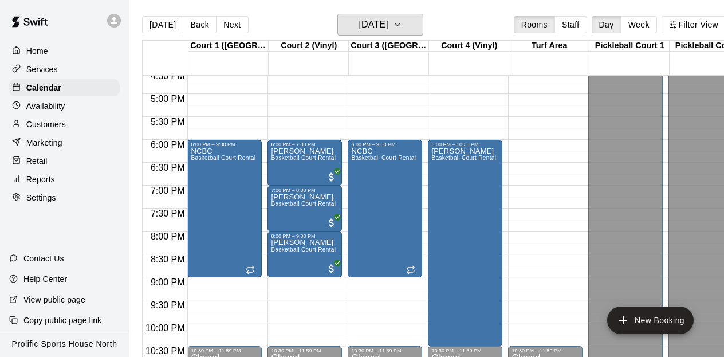
scroll to position [763, 0]
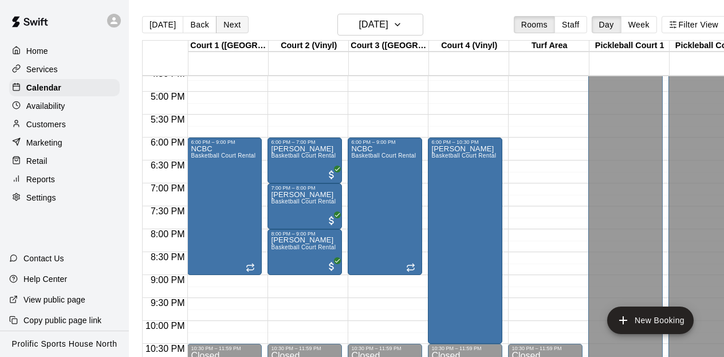
click at [229, 27] on button "Next" at bounding box center [232, 24] width 32 height 17
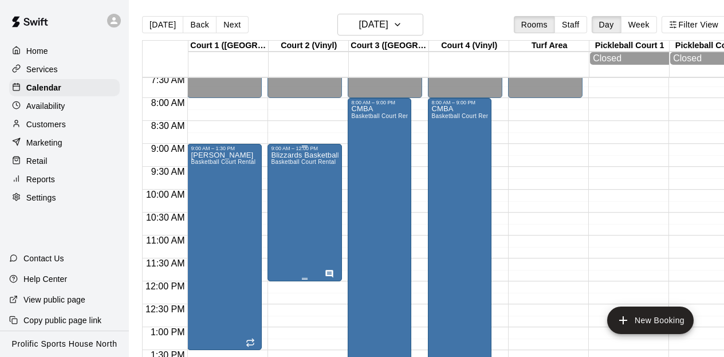
scroll to position [359, 0]
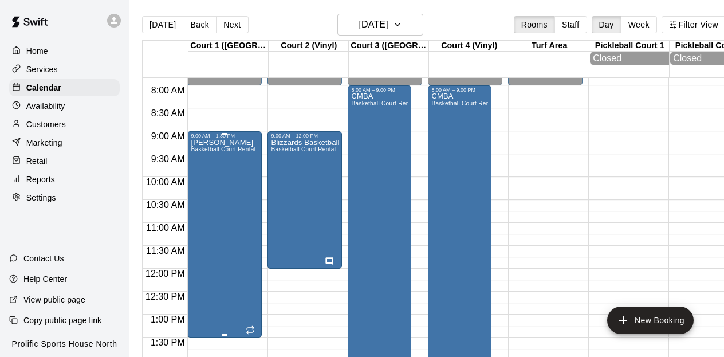
click at [238, 137] on div "9:00 AM – 1:30 PM" at bounding box center [225, 136] width 68 height 6
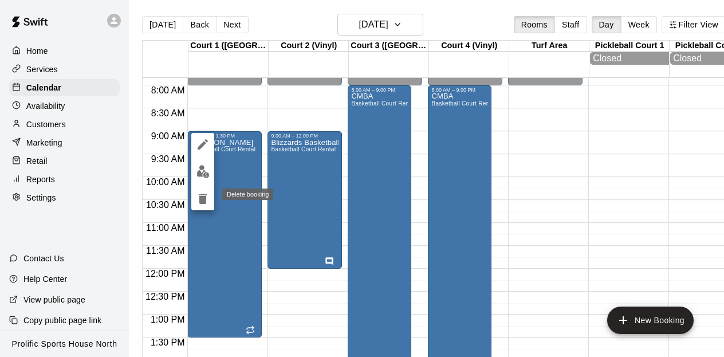
click at [208, 197] on icon "delete" at bounding box center [203, 199] width 14 height 14
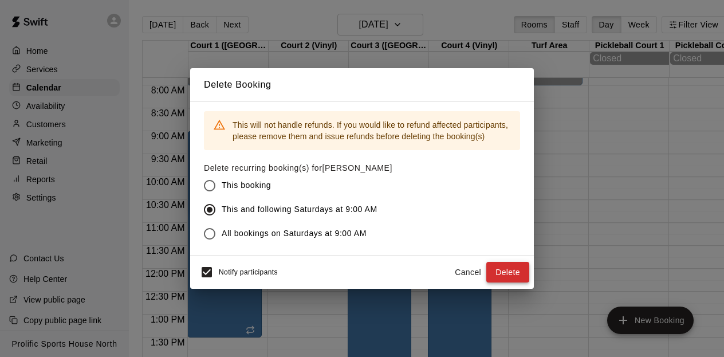
click at [510, 276] on button "Delete" at bounding box center [507, 272] width 43 height 21
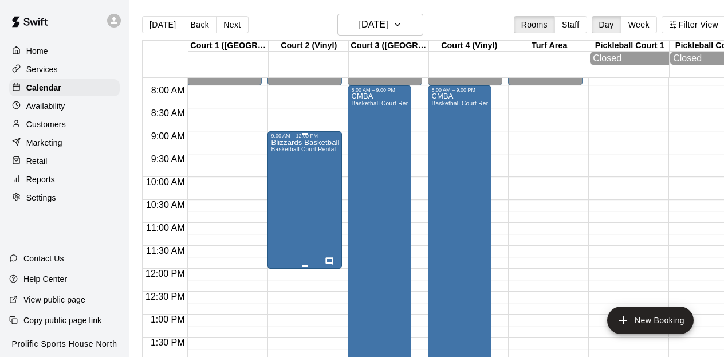
click at [307, 143] on p "Blizzards Basketball" at bounding box center [305, 143] width 68 height 0
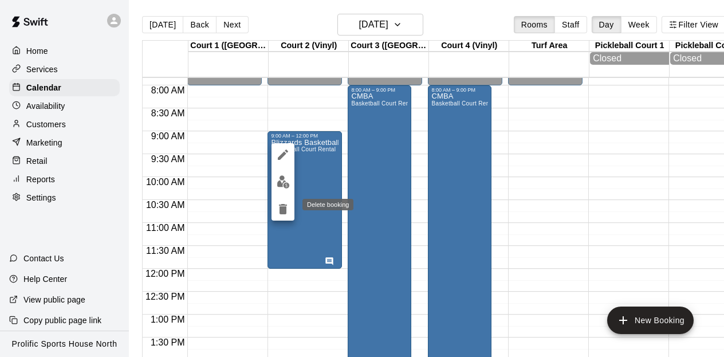
click at [285, 214] on icon "delete" at bounding box center [283, 209] width 14 height 14
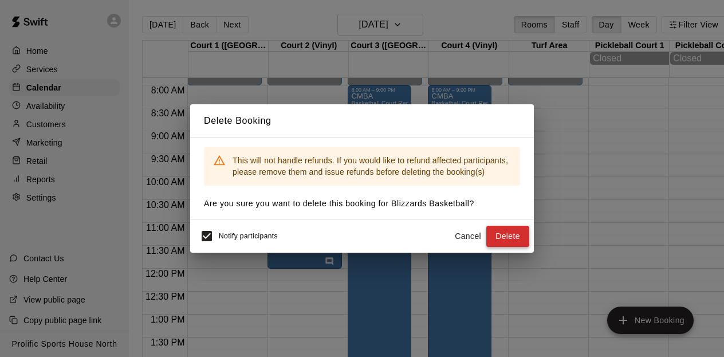
click at [505, 231] on button "Delete" at bounding box center [507, 236] width 43 height 21
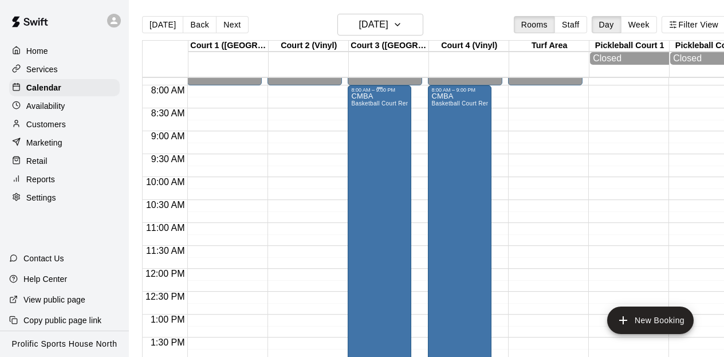
click at [376, 100] on span "Basketball Court Rental" at bounding box center [383, 103] width 65 height 6
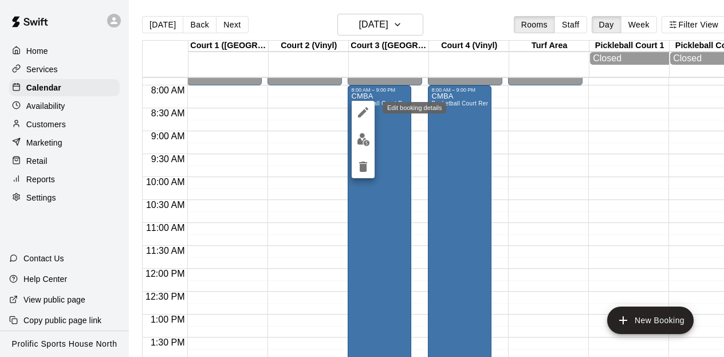
click at [365, 111] on icon "edit" at bounding box center [363, 112] width 10 height 10
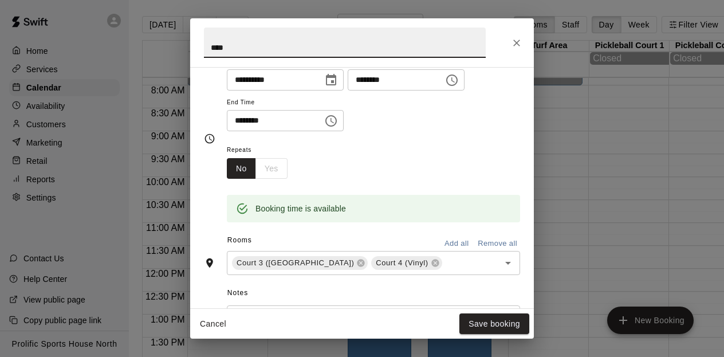
scroll to position [113, 0]
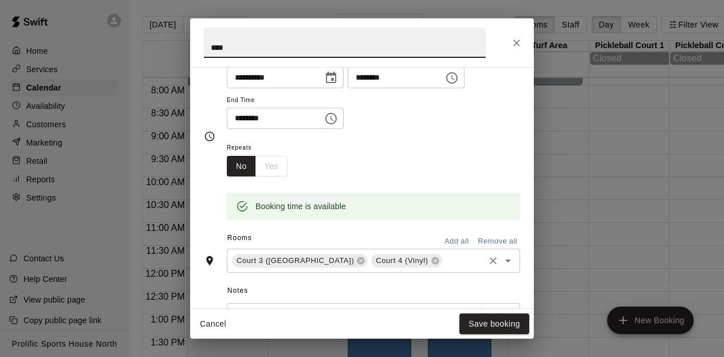
click at [444, 267] on input "text" at bounding box center [463, 261] width 39 height 14
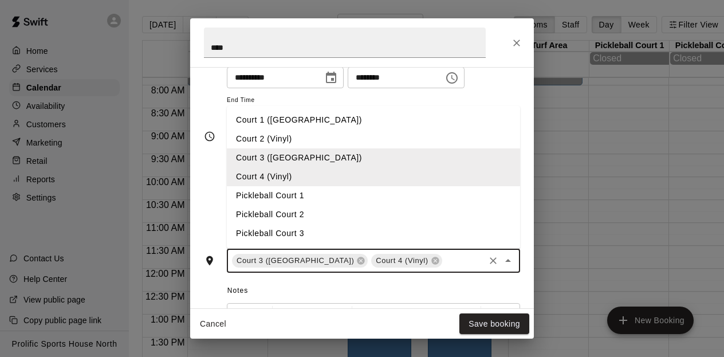
click at [293, 121] on li "Court 1 ([GEOGRAPHIC_DATA])" at bounding box center [373, 120] width 293 height 19
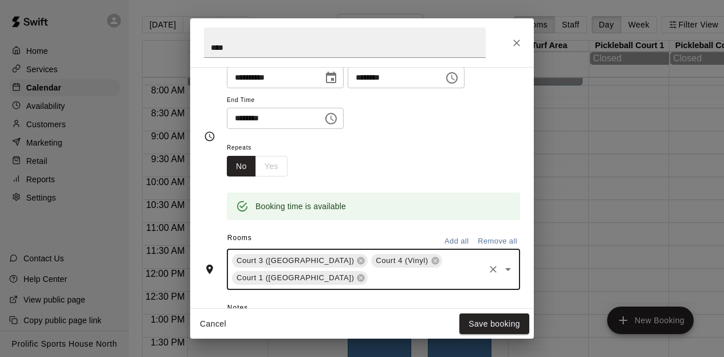
click at [428, 269] on div "Court 3 (Hardwood) Court 4 (Vinyl) Court 1 ([GEOGRAPHIC_DATA]) ​" at bounding box center [373, 269] width 293 height 41
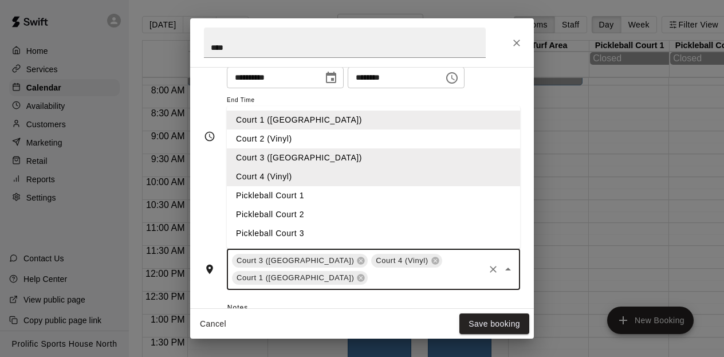
click at [281, 139] on li "Court 2 (Vinyl)" at bounding box center [373, 138] width 293 height 19
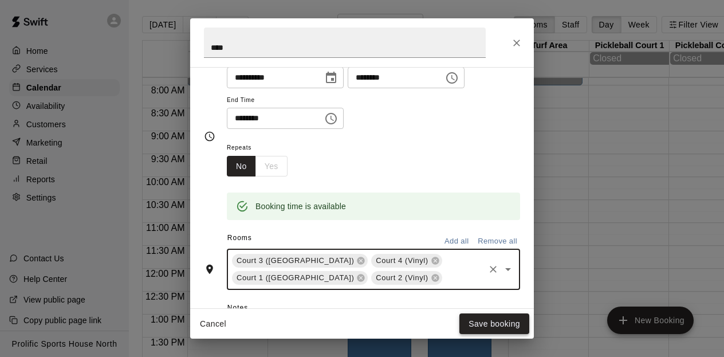
click at [502, 327] on button "Save booking" at bounding box center [494, 323] width 70 height 21
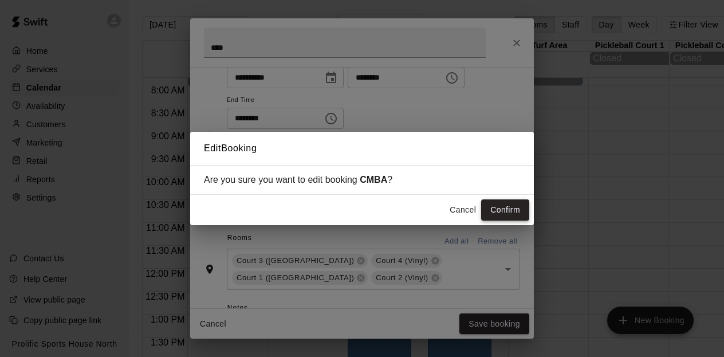
click at [503, 214] on button "Confirm" at bounding box center [505, 209] width 48 height 21
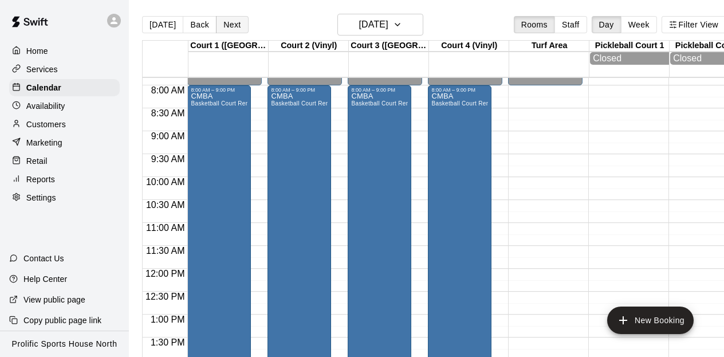
click at [235, 22] on button "Next" at bounding box center [232, 24] width 32 height 17
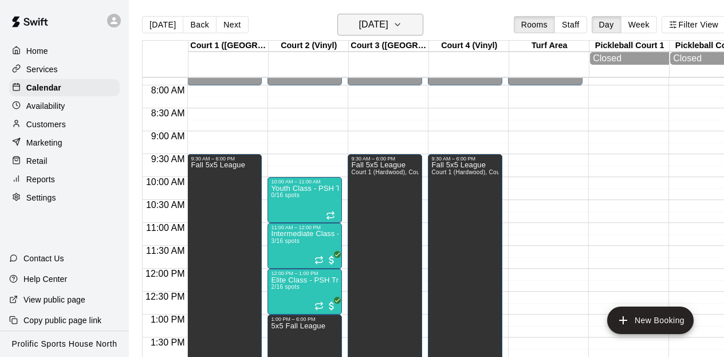
click at [402, 18] on icon "button" at bounding box center [397, 25] width 9 height 14
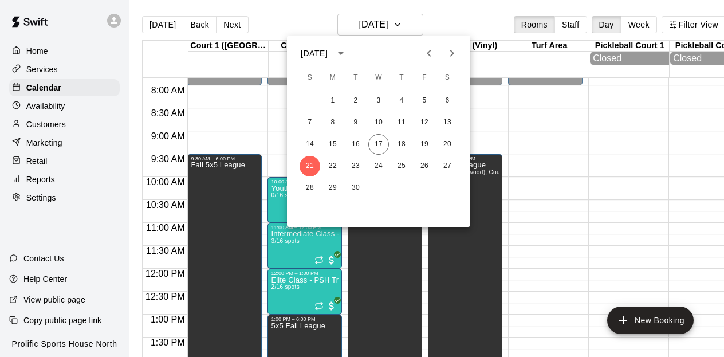
click at [275, 149] on div at bounding box center [362, 178] width 724 height 357
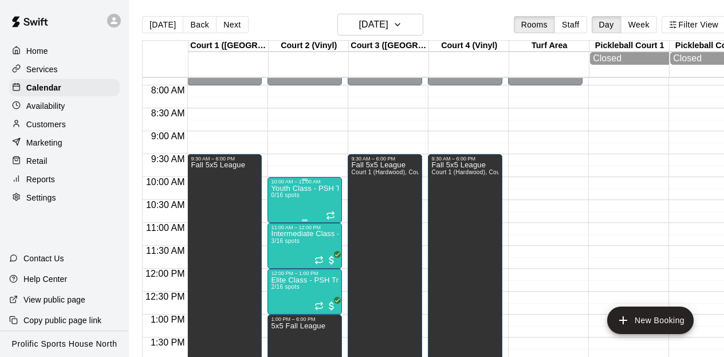
click at [317, 188] on p "Youth Class - PSH Training" at bounding box center [305, 188] width 68 height 0
click at [322, 193] on div at bounding box center [362, 178] width 724 height 357
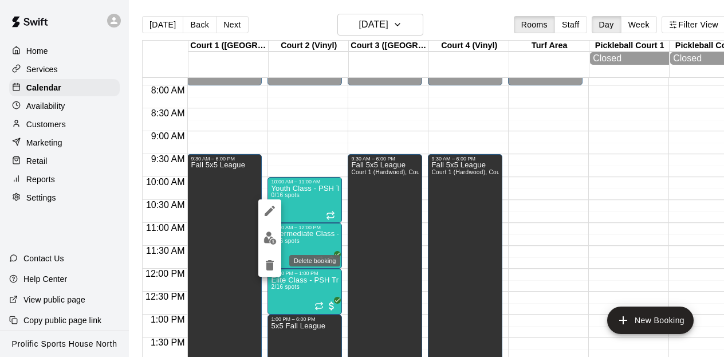
click at [273, 261] on icon "delete" at bounding box center [270, 265] width 8 height 10
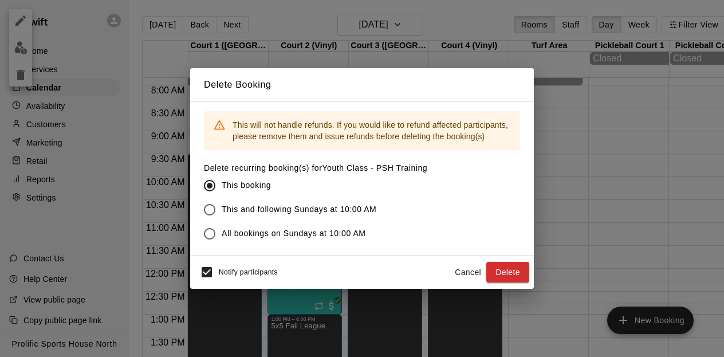
click at [470, 272] on button "Cancel" at bounding box center [468, 272] width 37 height 21
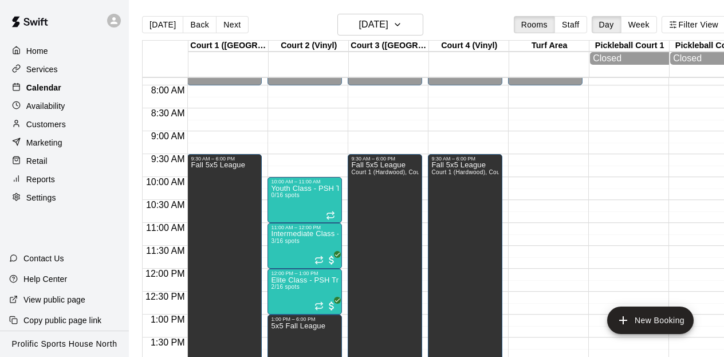
click at [51, 87] on p "Calendar" at bounding box center [43, 87] width 35 height 11
click at [109, 19] on icon at bounding box center [114, 20] width 10 height 10
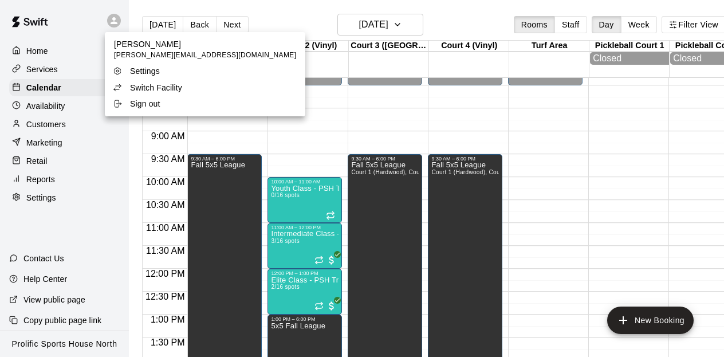
click at [148, 91] on p "Switch Facility" at bounding box center [156, 87] width 52 height 11
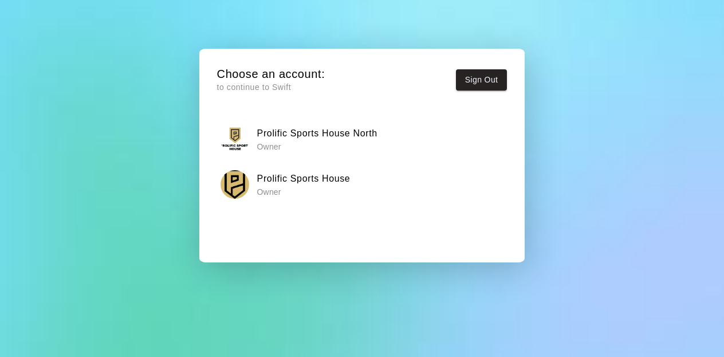
click at [294, 176] on h6 "Prolific Sports House" at bounding box center [303, 178] width 93 height 15
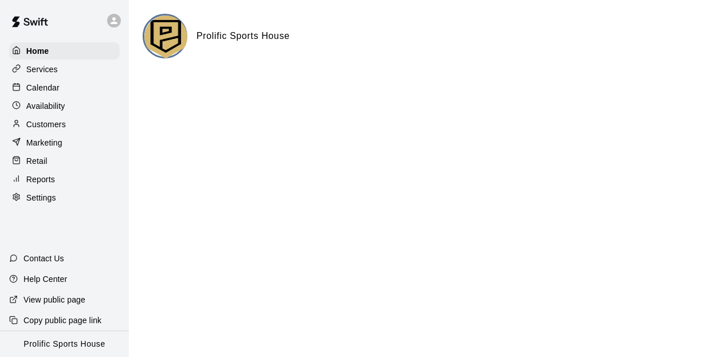
click at [48, 79] on div "Calendar" at bounding box center [64, 87] width 111 height 17
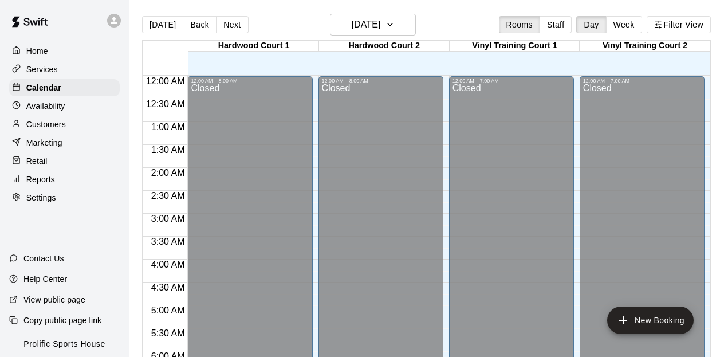
scroll to position [325, 0]
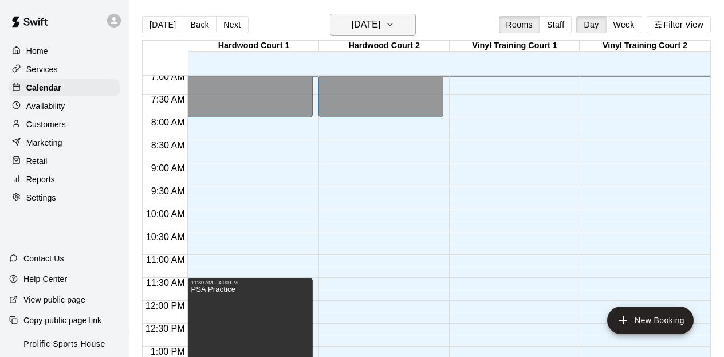
click at [395, 23] on icon "button" at bounding box center [389, 25] width 9 height 14
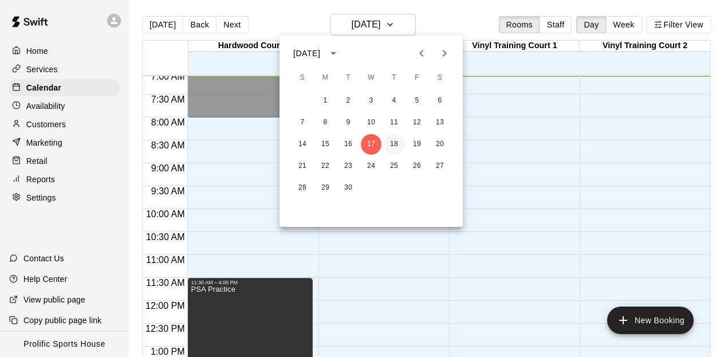
click at [393, 145] on button "18" at bounding box center [394, 144] width 21 height 21
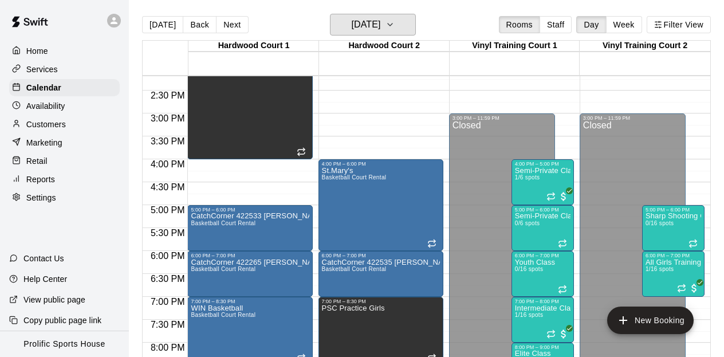
scroll to position [711, 0]
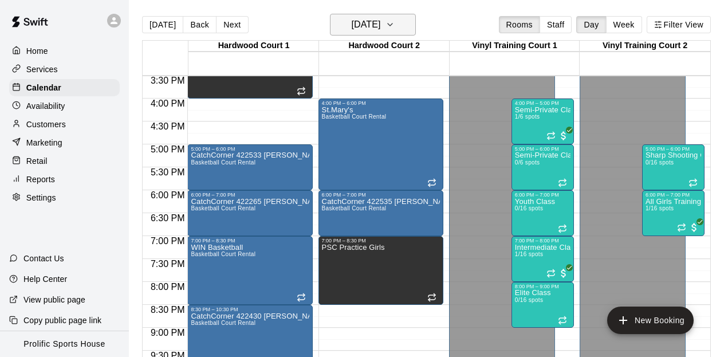
click at [395, 29] on icon "button" at bounding box center [389, 25] width 9 height 14
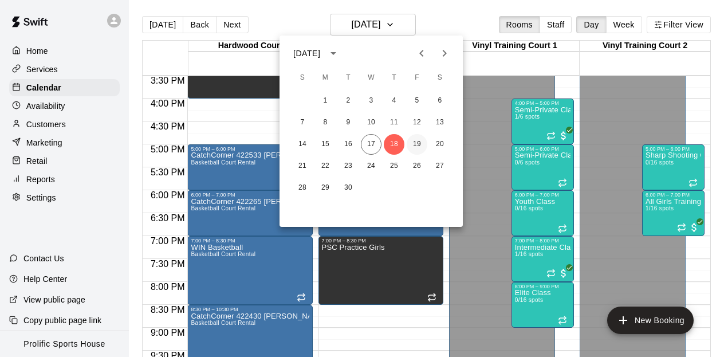
click at [412, 148] on button "19" at bounding box center [417, 144] width 21 height 21
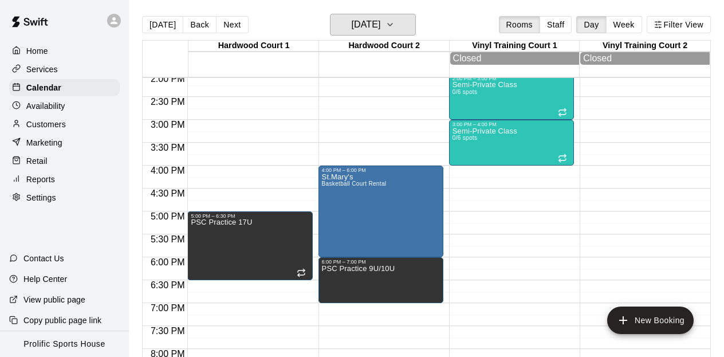
scroll to position [620, 0]
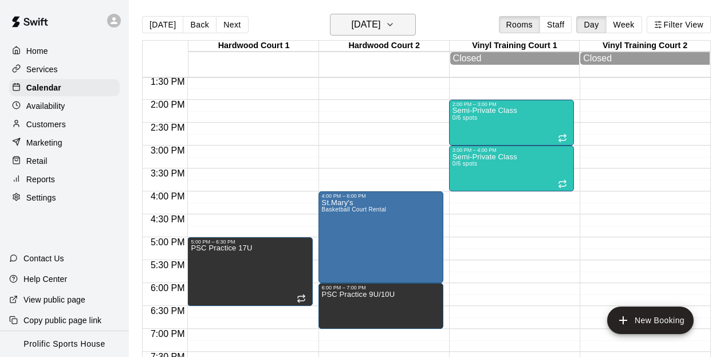
click at [395, 25] on icon "button" at bounding box center [389, 25] width 9 height 14
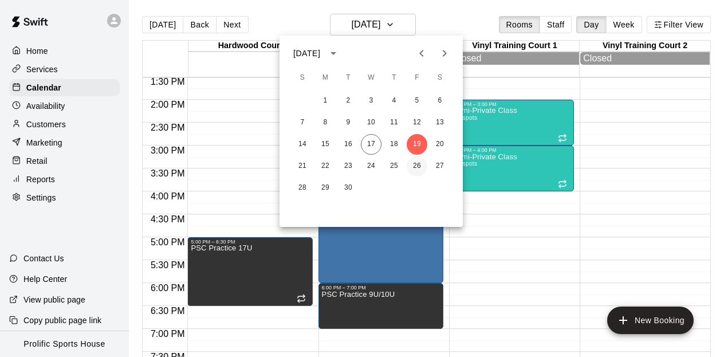
click at [423, 166] on button "26" at bounding box center [417, 166] width 21 height 21
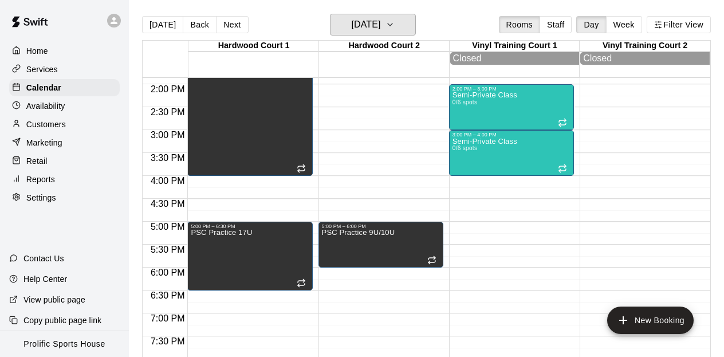
scroll to position [638, 0]
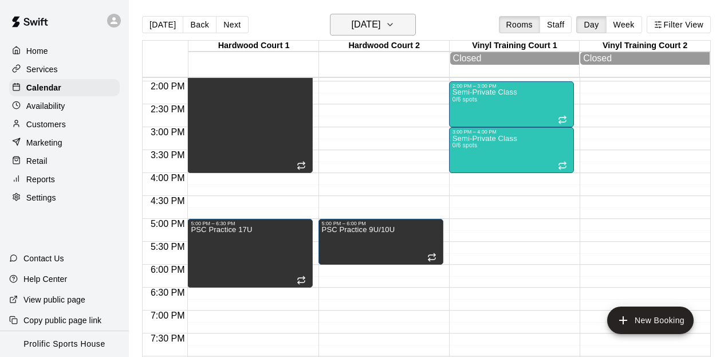
click at [380, 24] on h6 "[DATE]" at bounding box center [365, 25] width 29 height 16
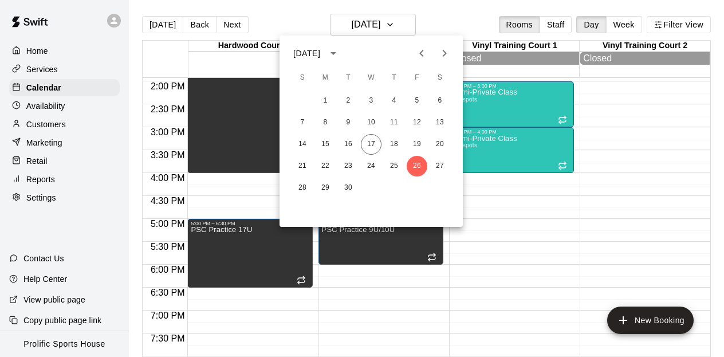
click at [443, 55] on icon "Next month" at bounding box center [445, 53] width 4 height 7
click at [419, 99] on button "3" at bounding box center [417, 100] width 21 height 21
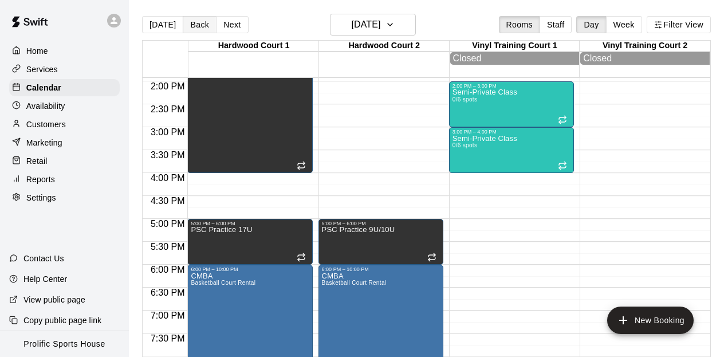
click at [198, 26] on button "Back" at bounding box center [200, 24] width 34 height 17
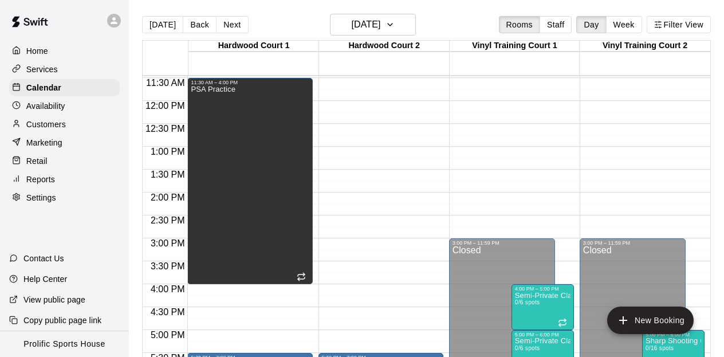
scroll to position [516, 0]
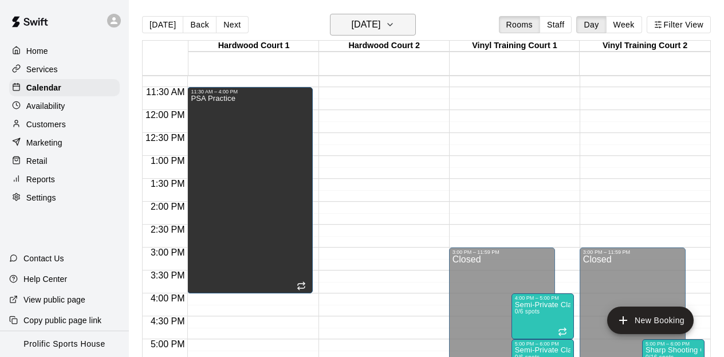
click at [357, 18] on h6 "[DATE]" at bounding box center [365, 25] width 29 height 16
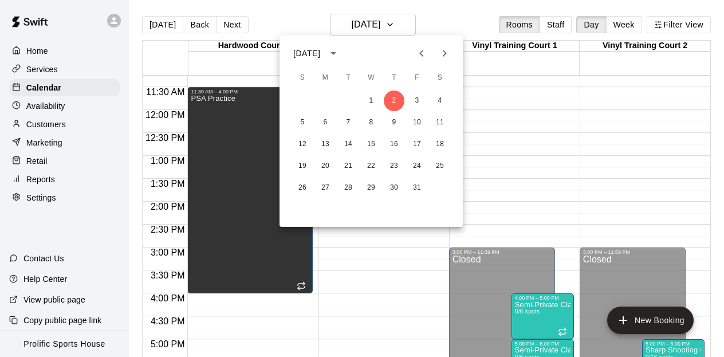
click at [423, 62] on button "Previous month" at bounding box center [421, 53] width 23 height 23
click at [418, 148] on button "19" at bounding box center [417, 144] width 21 height 21
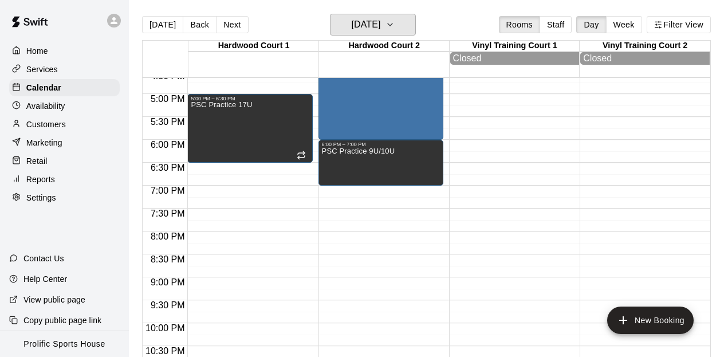
scroll to position [767, 0]
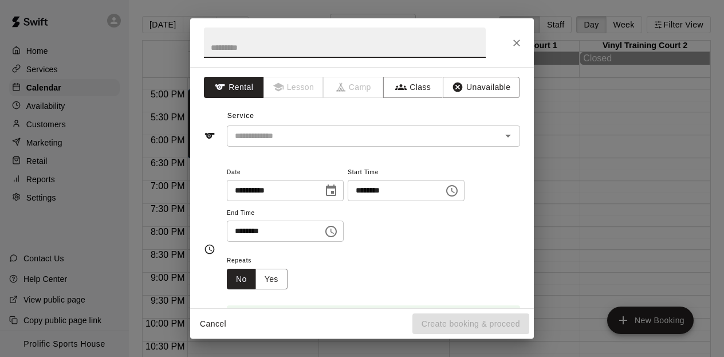
click at [258, 49] on input "text" at bounding box center [345, 42] width 282 height 30
type input "********"
click at [270, 133] on input "text" at bounding box center [356, 136] width 253 height 14
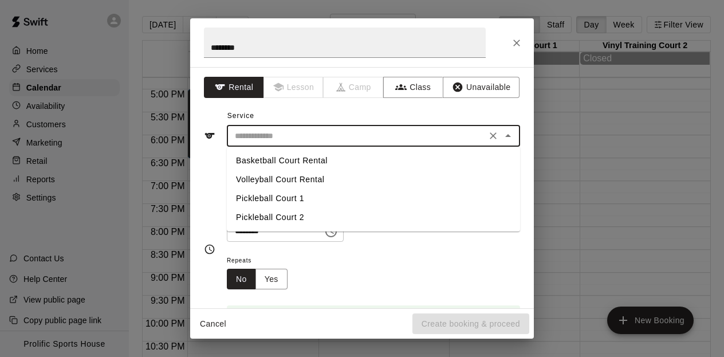
click at [273, 166] on li "Basketball Court Rental" at bounding box center [373, 160] width 293 height 19
type input "**********"
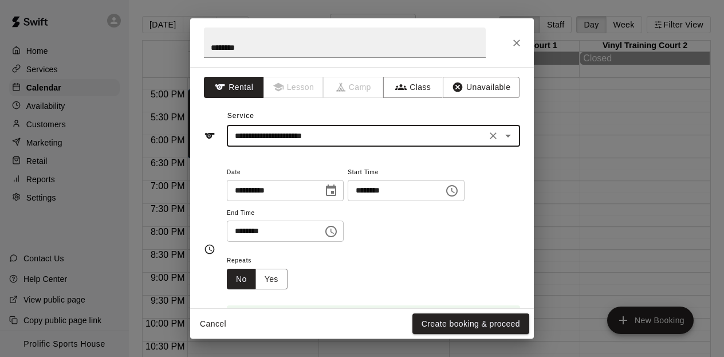
click at [336, 228] on icon "Choose time, selected time is 7:00 PM" at bounding box center [331, 232] width 14 height 14
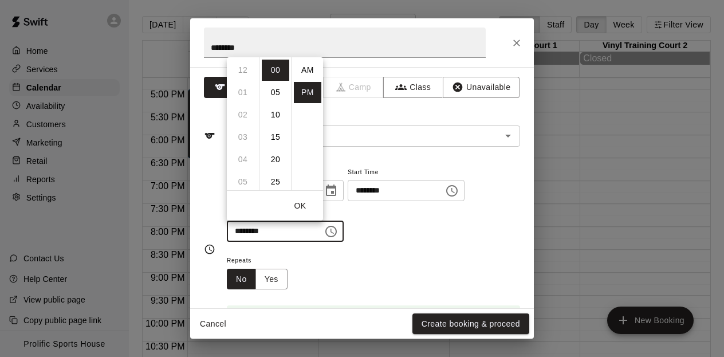
scroll to position [21, 0]
click at [246, 119] on li "09" at bounding box center [242, 114] width 27 height 21
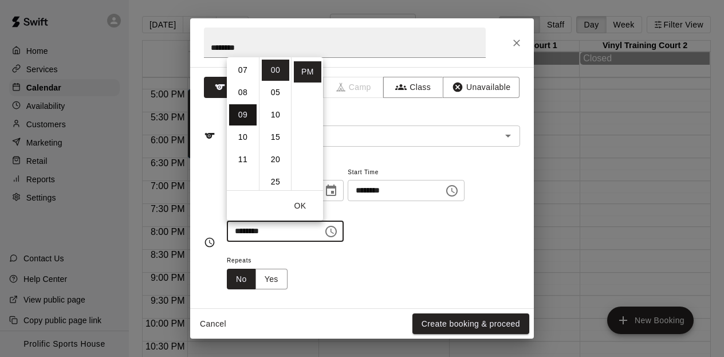
scroll to position [201, 0]
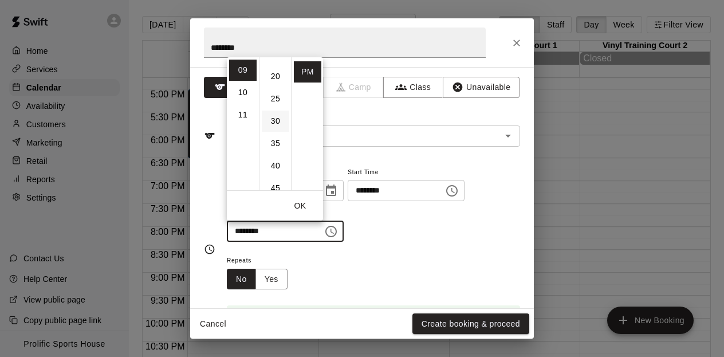
click at [274, 121] on li "30" at bounding box center [275, 121] width 27 height 21
type input "********"
click at [303, 206] on button "OK" at bounding box center [300, 205] width 37 height 21
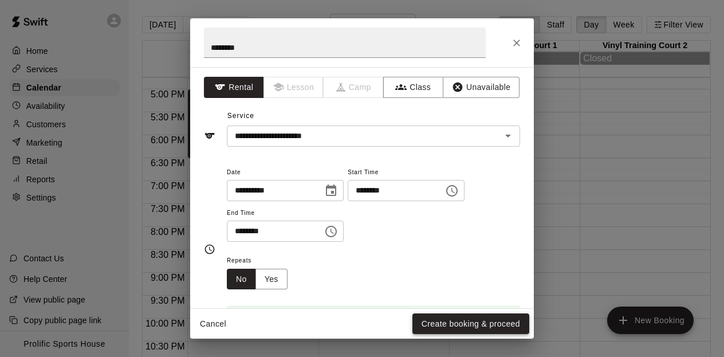
click at [451, 318] on button "Create booking & proceed" at bounding box center [470, 323] width 117 height 21
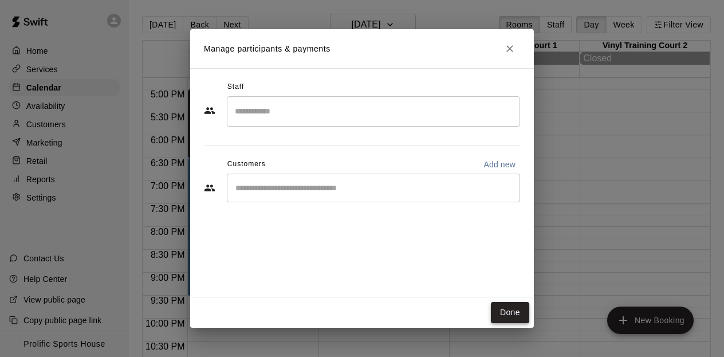
click at [510, 313] on button "Done" at bounding box center [510, 312] width 38 height 21
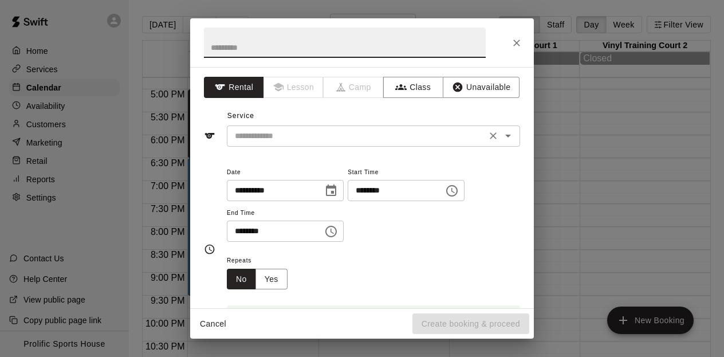
click at [267, 136] on input "text" at bounding box center [356, 136] width 253 height 14
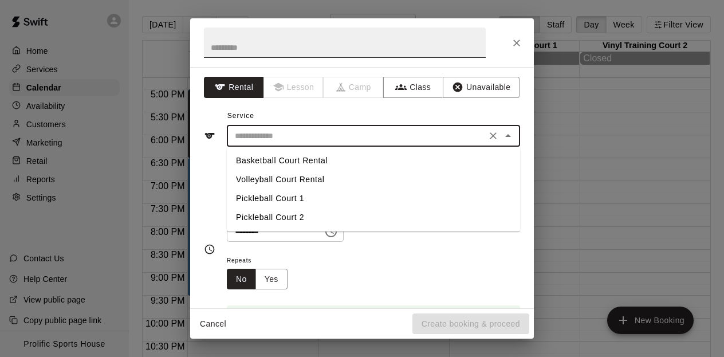
click at [231, 42] on input "text" at bounding box center [345, 42] width 282 height 30
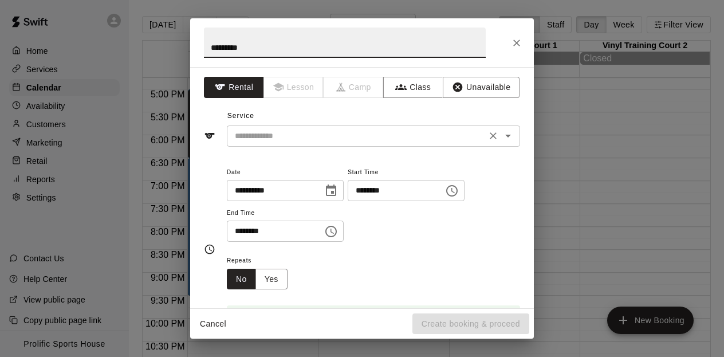
type input "********"
click at [251, 133] on input "text" at bounding box center [356, 136] width 253 height 14
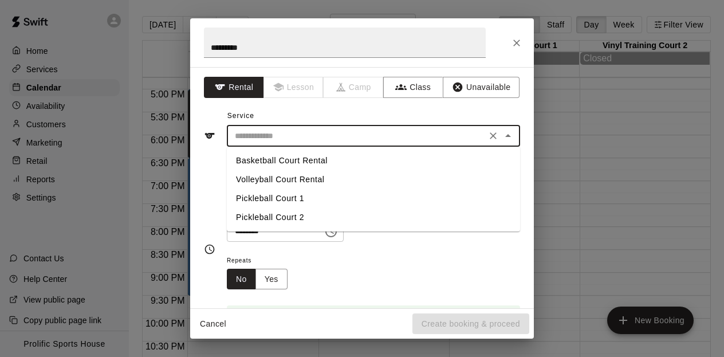
click at [257, 159] on li "Basketball Court Rental" at bounding box center [373, 160] width 293 height 19
type input "**********"
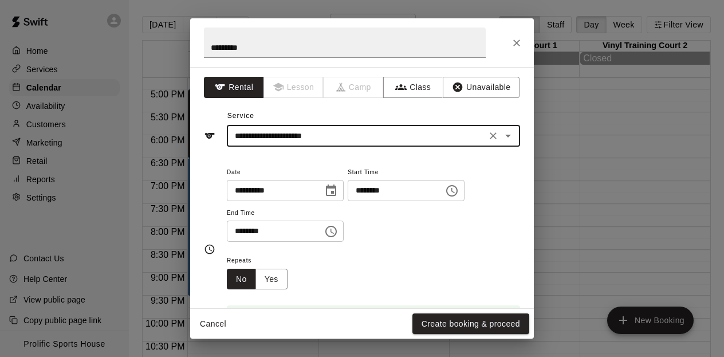
click at [329, 235] on icon "Choose time, selected time is 7:30 PM" at bounding box center [331, 232] width 14 height 14
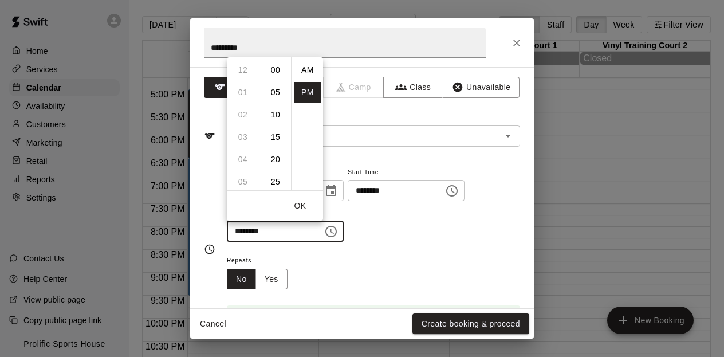
scroll to position [21, 0]
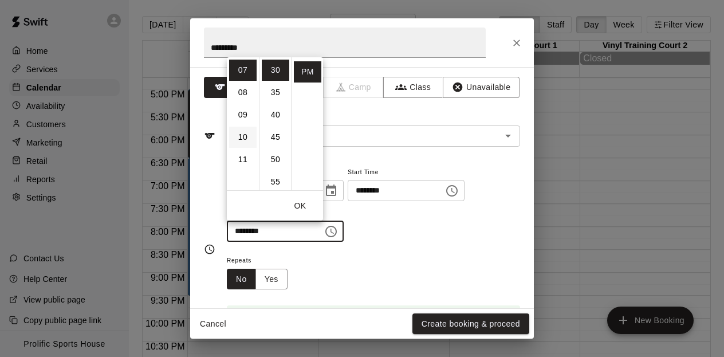
click at [253, 127] on li "10" at bounding box center [242, 137] width 27 height 21
click at [274, 66] on li "00" at bounding box center [275, 70] width 27 height 21
type input "********"
click at [302, 204] on button "OK" at bounding box center [300, 205] width 37 height 21
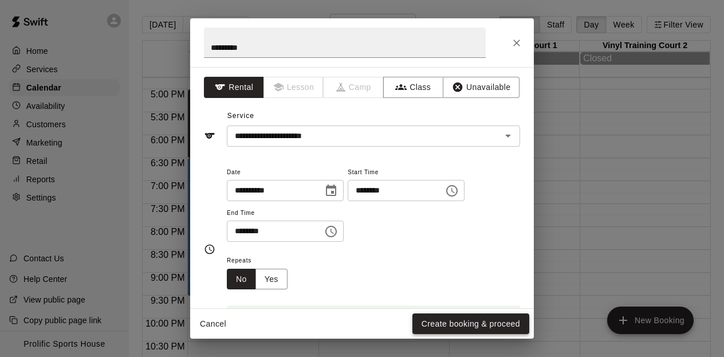
click at [447, 322] on button "Create booking & proceed" at bounding box center [470, 323] width 117 height 21
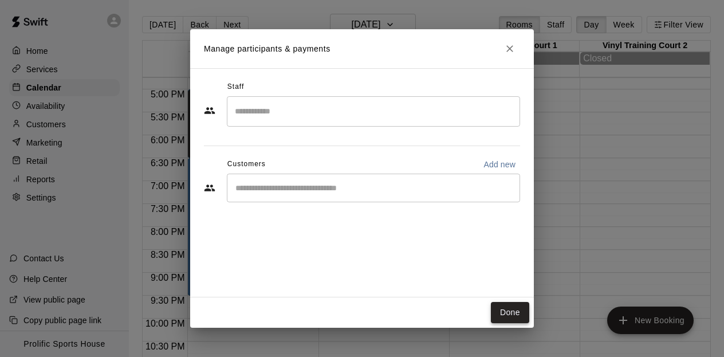
click at [511, 312] on button "Done" at bounding box center [510, 312] width 38 height 21
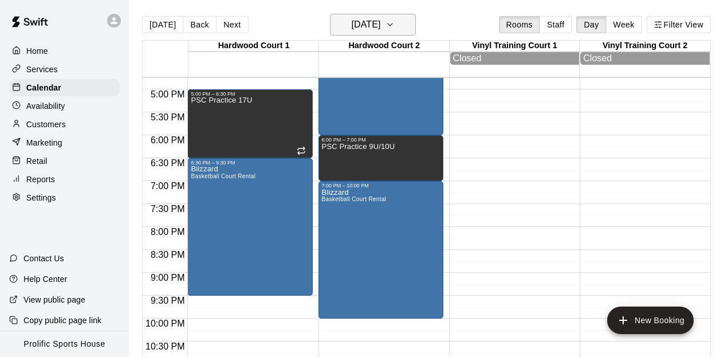
click at [393, 27] on button "[DATE]" at bounding box center [373, 25] width 86 height 22
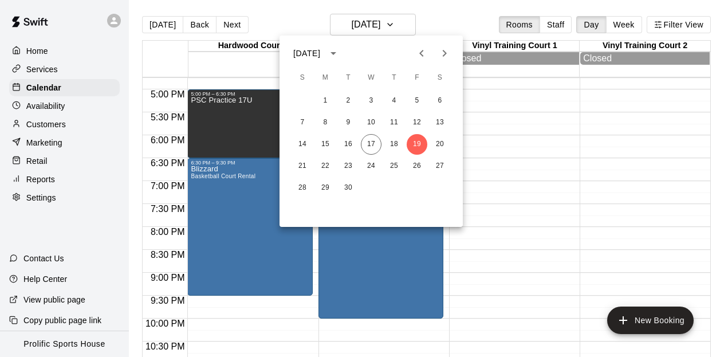
click at [440, 52] on icon "Next month" at bounding box center [445, 53] width 14 height 14
click at [418, 100] on button "3" at bounding box center [417, 100] width 21 height 21
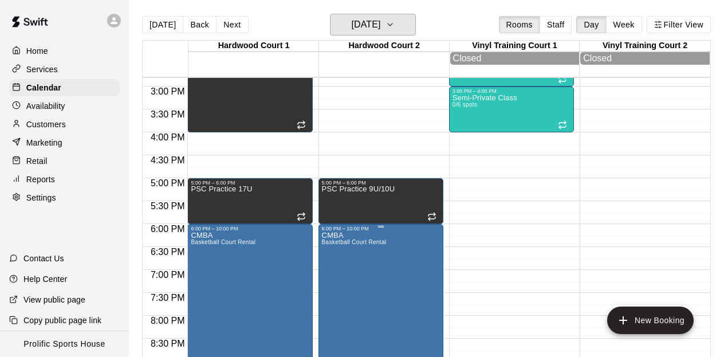
scroll to position [675, 0]
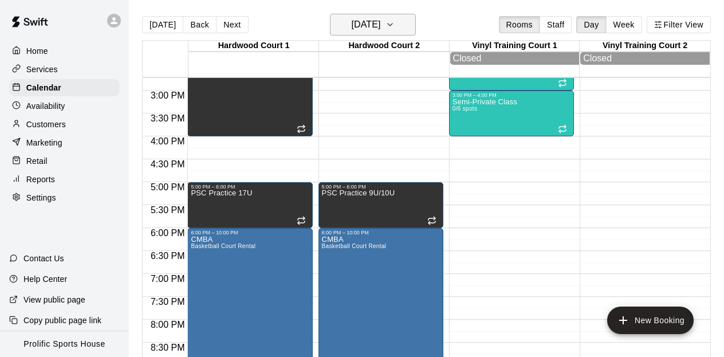
click at [395, 23] on icon "button" at bounding box center [389, 25] width 9 height 14
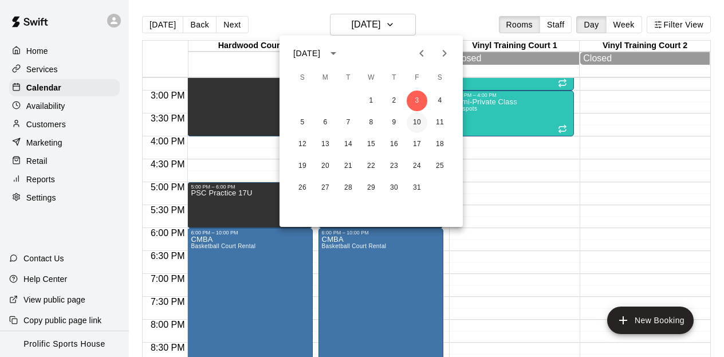
click at [415, 124] on button "10" at bounding box center [417, 122] width 21 height 21
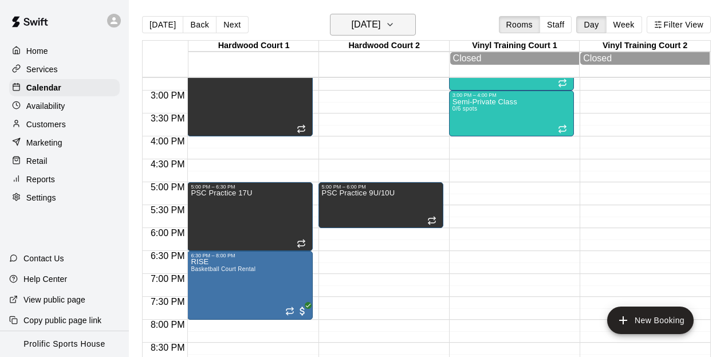
click at [395, 25] on icon "button" at bounding box center [389, 25] width 9 height 14
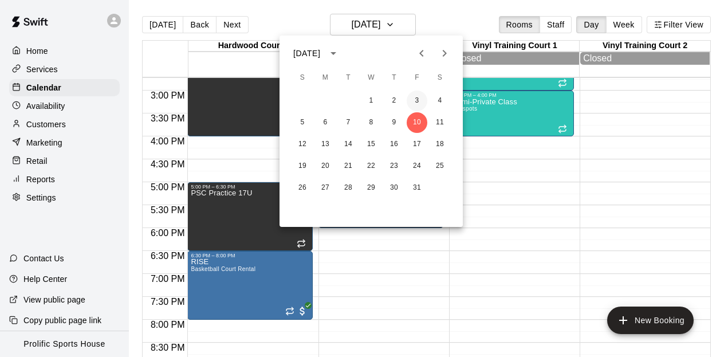
click at [417, 97] on button "3" at bounding box center [417, 100] width 21 height 21
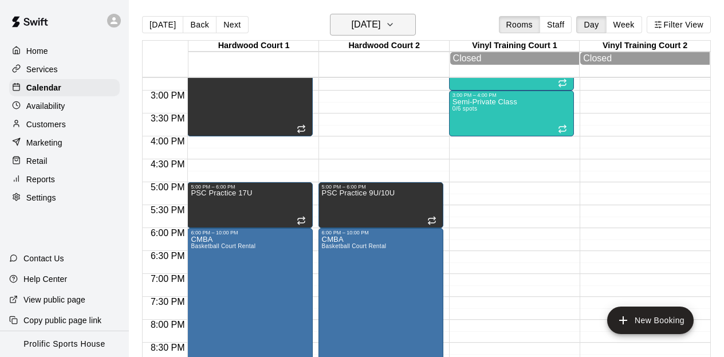
click at [407, 22] on button "[DATE]" at bounding box center [373, 25] width 86 height 22
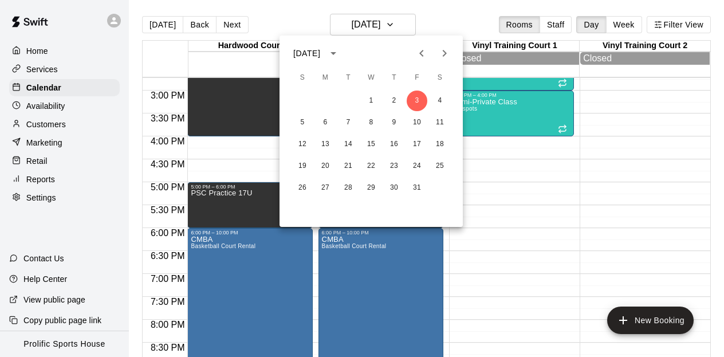
click at [422, 52] on icon "Previous month" at bounding box center [421, 53] width 4 height 7
click at [416, 161] on button "26" at bounding box center [417, 166] width 21 height 21
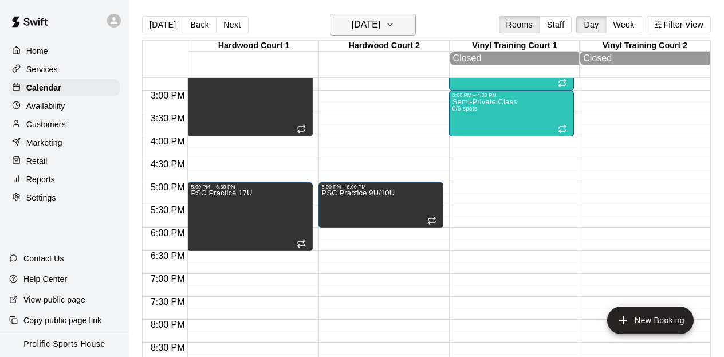
click at [380, 24] on h6 "[DATE]" at bounding box center [365, 25] width 29 height 16
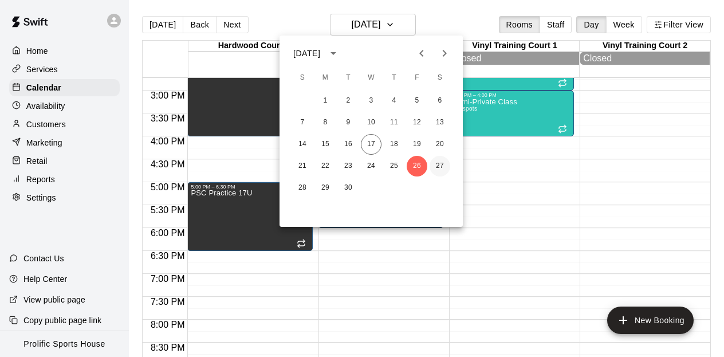
click at [447, 166] on button "27" at bounding box center [440, 166] width 21 height 21
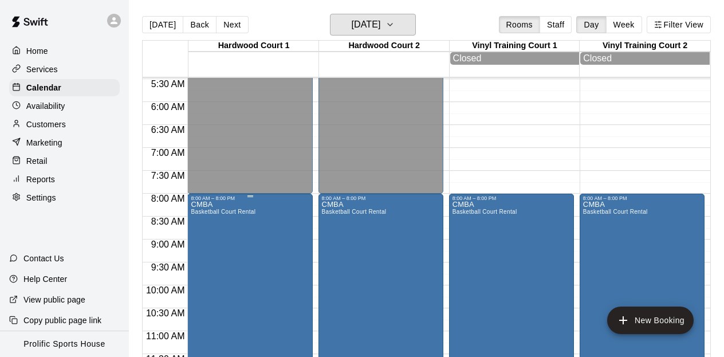
scroll to position [251, 0]
click at [112, 18] on icon at bounding box center [114, 20] width 7 height 7
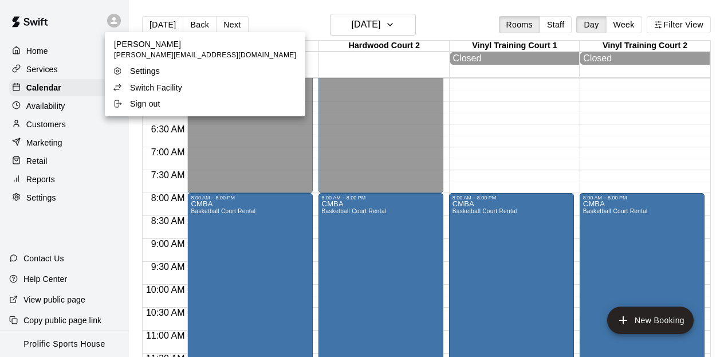
click at [383, 32] on div at bounding box center [362, 178] width 724 height 357
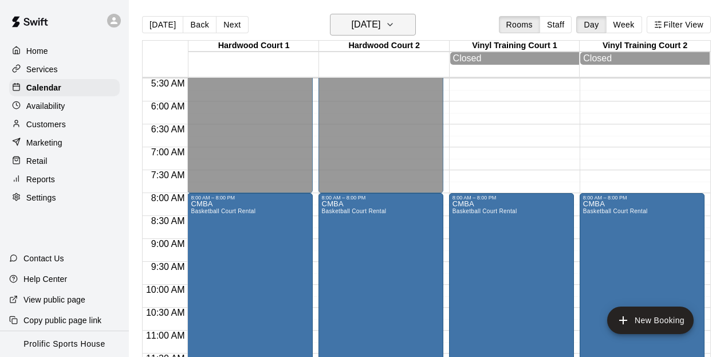
click at [389, 15] on button "[DATE]" at bounding box center [373, 25] width 86 height 22
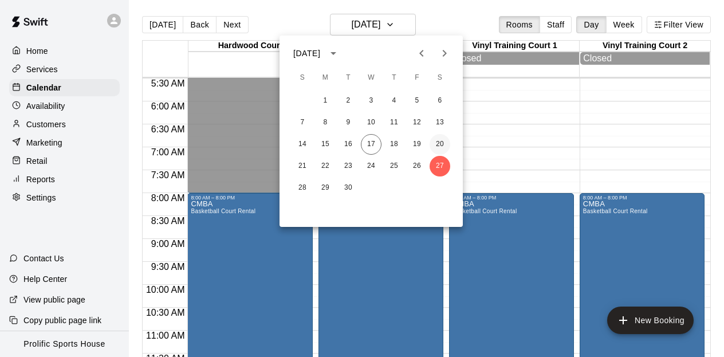
click at [446, 148] on button "20" at bounding box center [440, 144] width 21 height 21
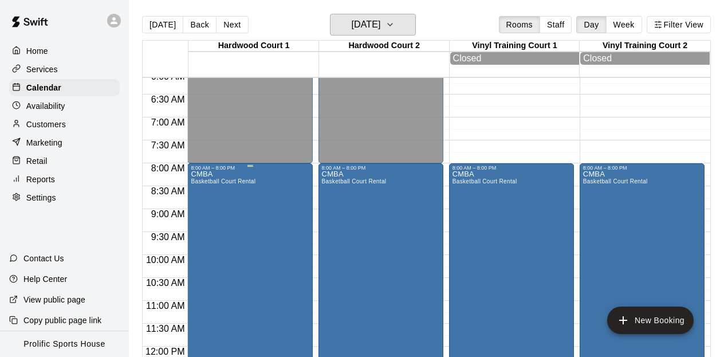
scroll to position [282, 0]
click at [250, 245] on div "CMBA Basketball Court Rental" at bounding box center [223, 348] width 65 height 357
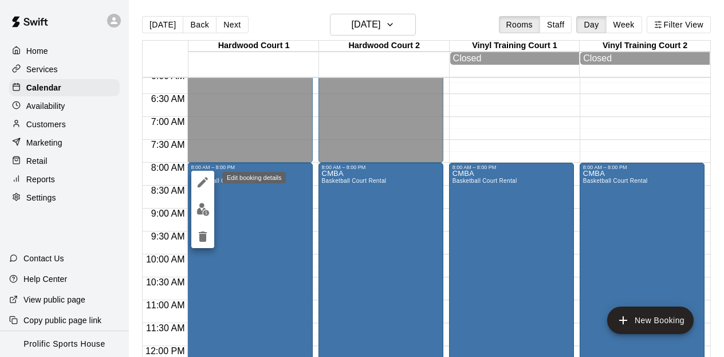
click at [202, 183] on icon "edit" at bounding box center [203, 182] width 10 height 10
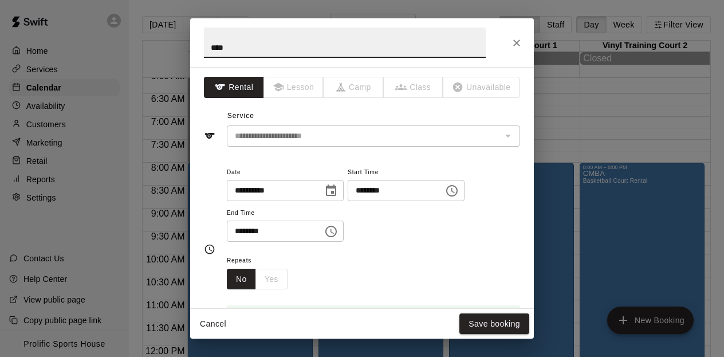
click at [338, 229] on icon "Choose time, selected time is 8:00 PM" at bounding box center [331, 232] width 14 height 14
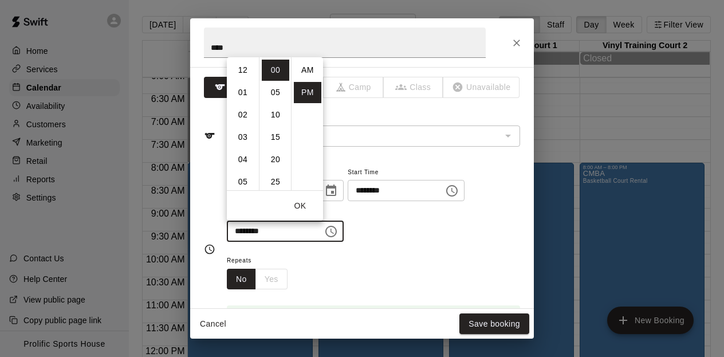
scroll to position [21, 0]
click at [243, 91] on li "09" at bounding box center [242, 92] width 27 height 21
type input "********"
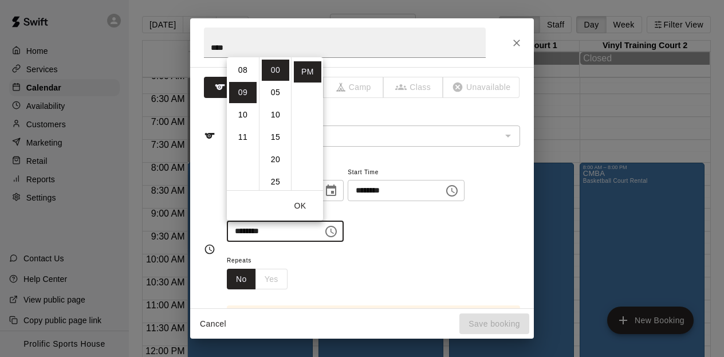
scroll to position [201, 0]
click at [298, 200] on button "OK" at bounding box center [300, 205] width 37 height 21
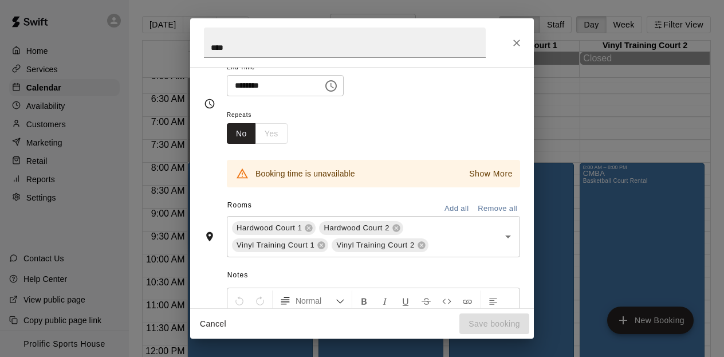
scroll to position [151, 0]
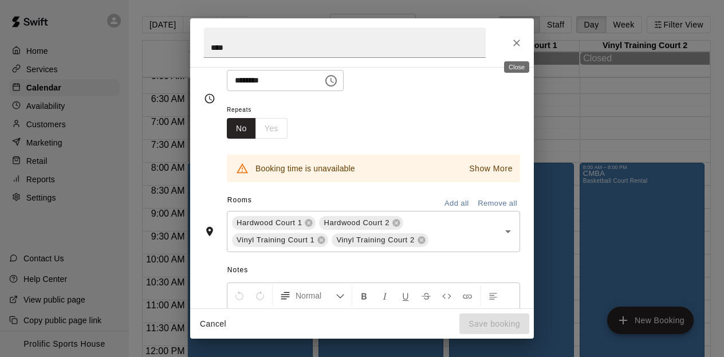
click at [514, 42] on icon "Close" at bounding box center [516, 42] width 11 height 11
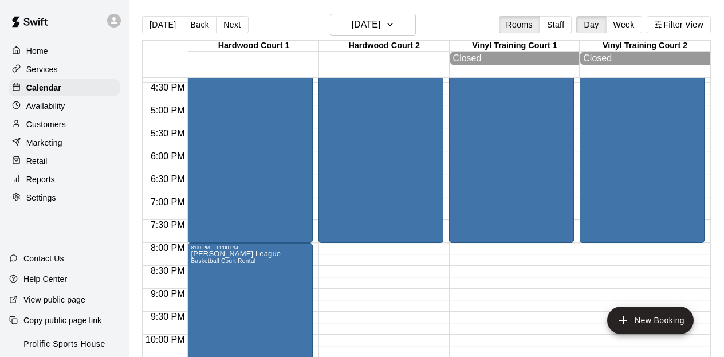
scroll to position [749, 0]
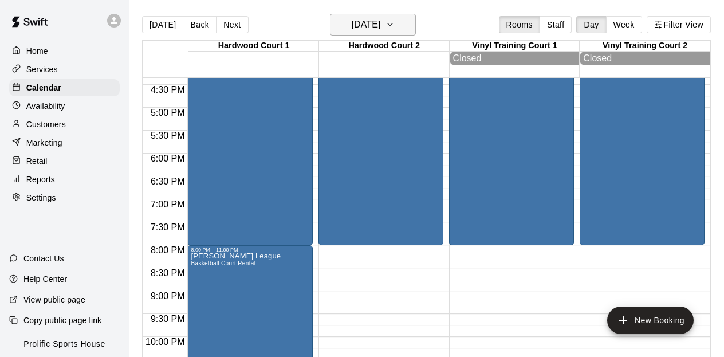
click at [395, 21] on icon "button" at bounding box center [389, 25] width 9 height 14
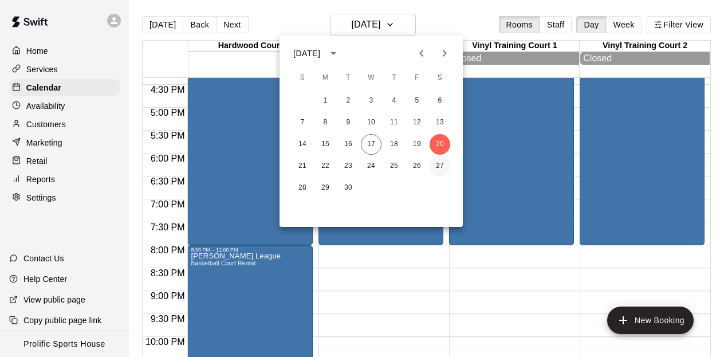
click at [439, 166] on button "27" at bounding box center [440, 166] width 21 height 21
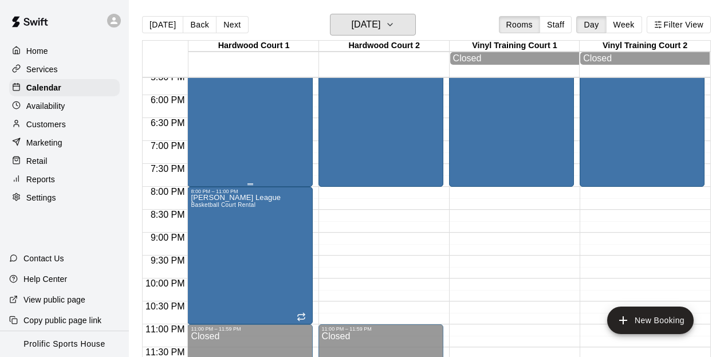
scroll to position [18, 0]
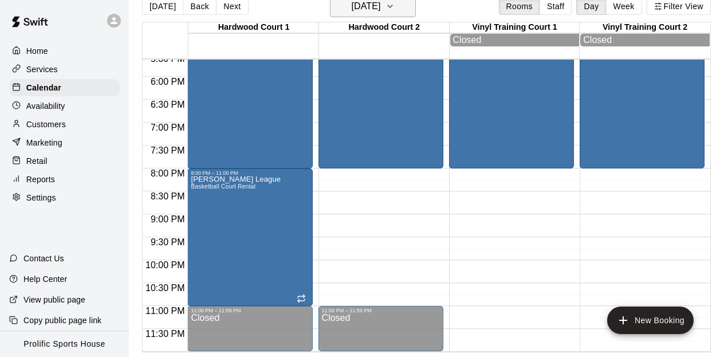
click at [401, 11] on button "[DATE]" at bounding box center [373, 6] width 86 height 22
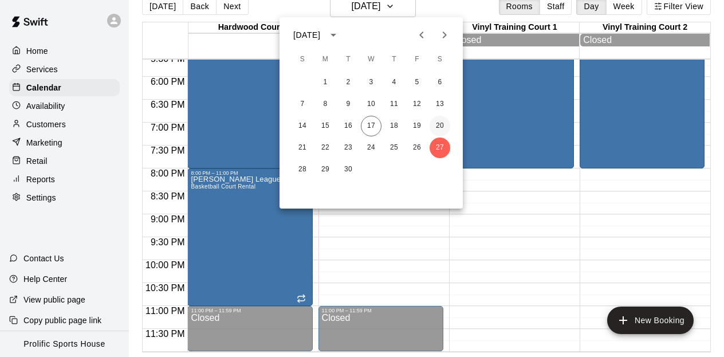
click at [444, 126] on button "20" at bounding box center [440, 126] width 21 height 21
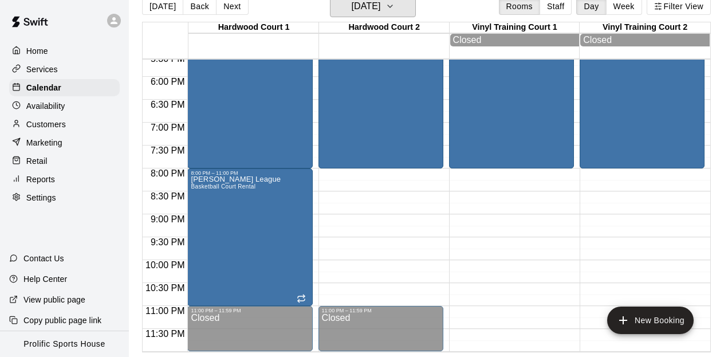
scroll to position [14, 0]
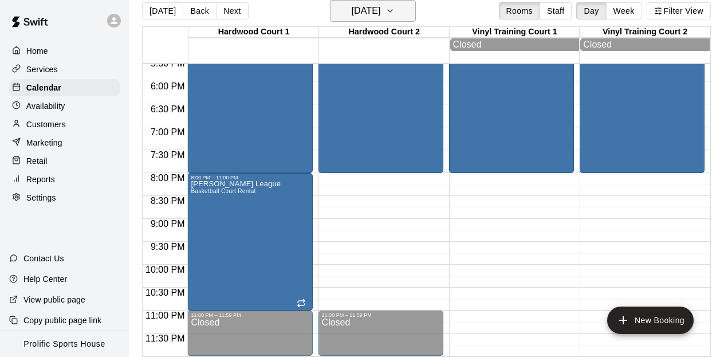
click at [395, 8] on icon "button" at bounding box center [389, 11] width 9 height 14
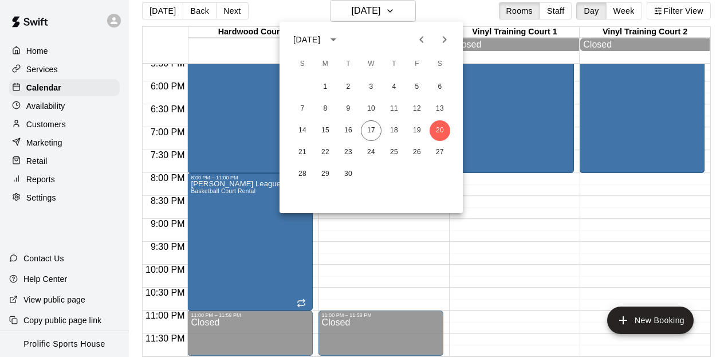
click at [444, 38] on icon "Next month" at bounding box center [445, 40] width 14 height 14
click at [440, 87] on button "4" at bounding box center [440, 87] width 21 height 21
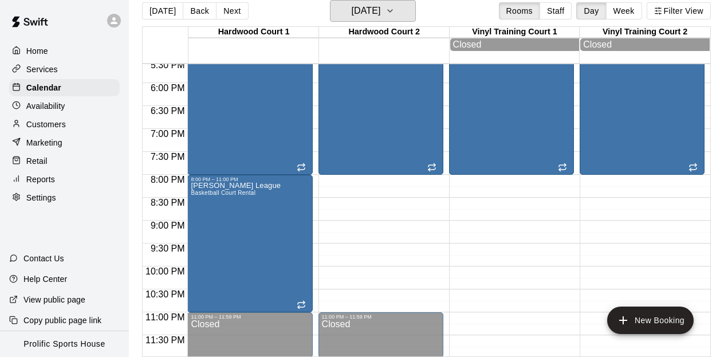
scroll to position [808, 0]
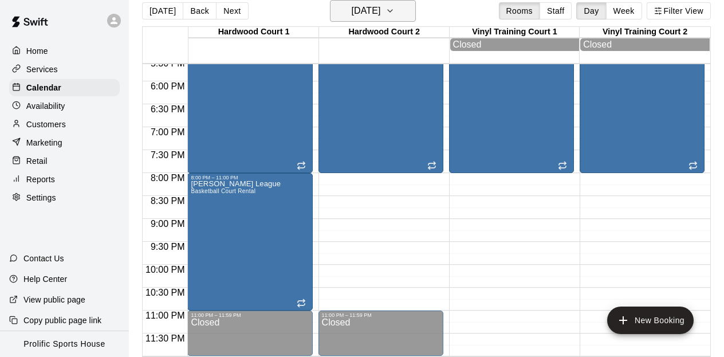
click at [395, 6] on icon "button" at bounding box center [389, 11] width 9 height 14
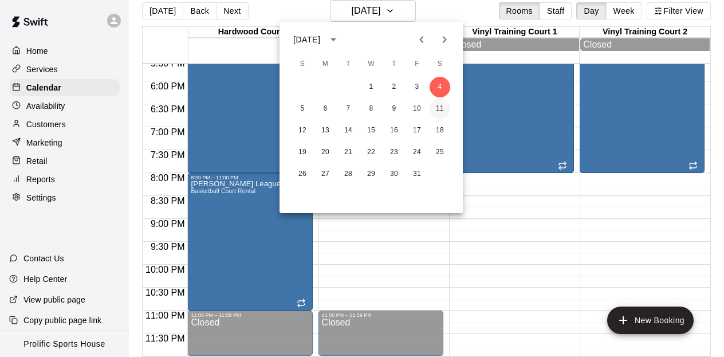
click at [439, 110] on button "11" at bounding box center [440, 109] width 21 height 21
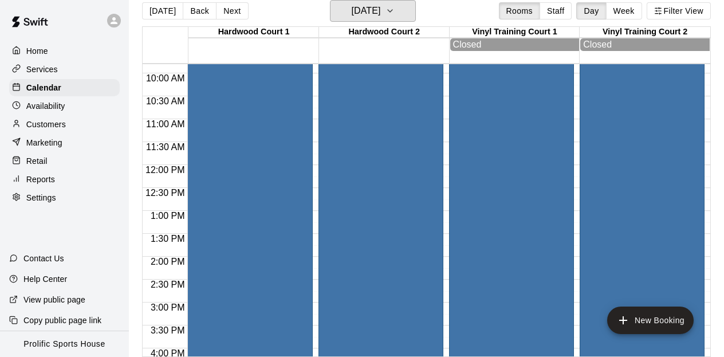
scroll to position [473, 0]
click at [395, 9] on icon "button" at bounding box center [389, 11] width 9 height 14
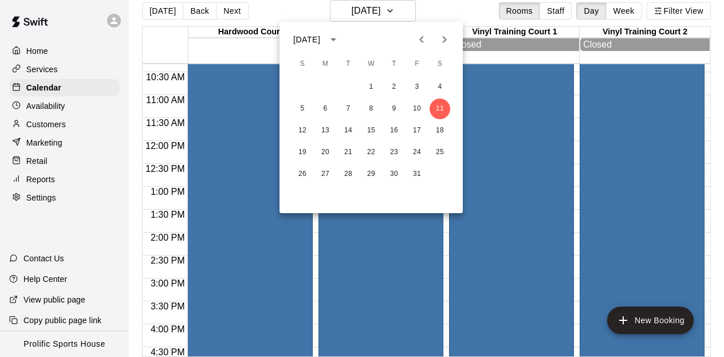
click at [407, 11] on div at bounding box center [362, 178] width 724 height 357
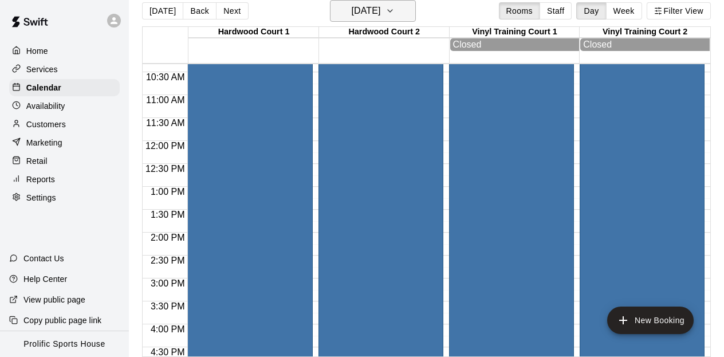
click at [397, 10] on button "[DATE]" at bounding box center [373, 11] width 86 height 22
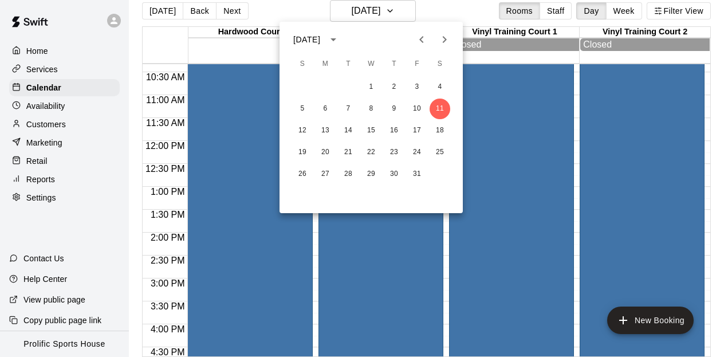
click at [112, 23] on div at bounding box center [362, 178] width 724 height 357
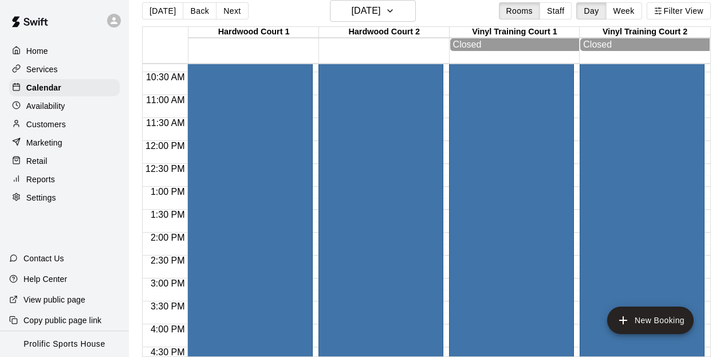
click at [112, 23] on div at bounding box center [362, 178] width 724 height 357
click at [112, 23] on icon at bounding box center [114, 20] width 7 height 7
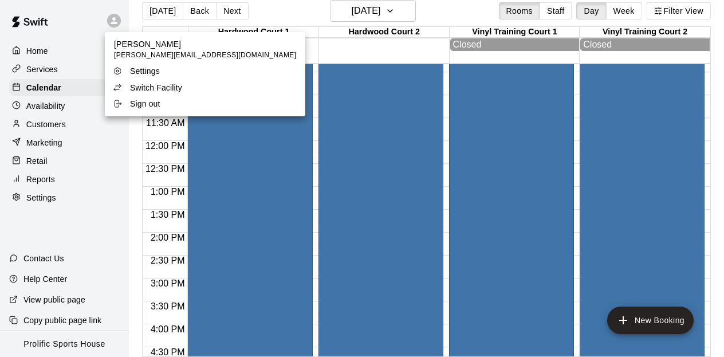
click at [152, 89] on p "Switch Facility" at bounding box center [156, 87] width 52 height 11
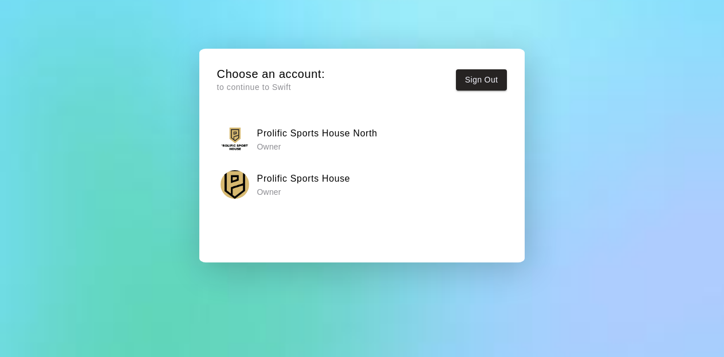
click at [315, 133] on h6 "Prolific Sports House North" at bounding box center [317, 133] width 120 height 15
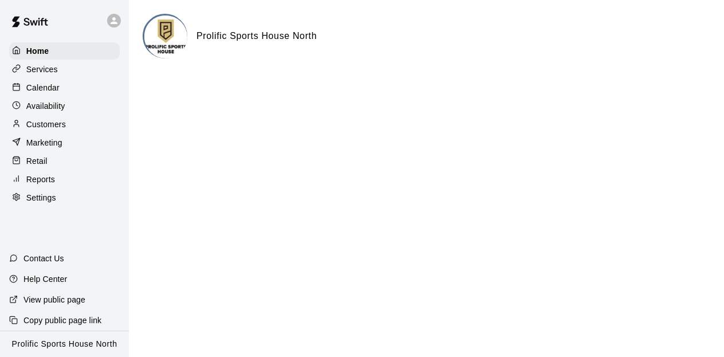
click at [49, 93] on p "Calendar" at bounding box center [42, 87] width 33 height 11
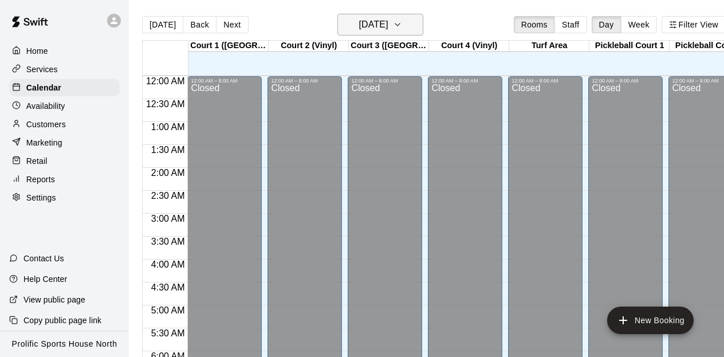
click at [402, 27] on icon "button" at bounding box center [397, 25] width 9 height 14
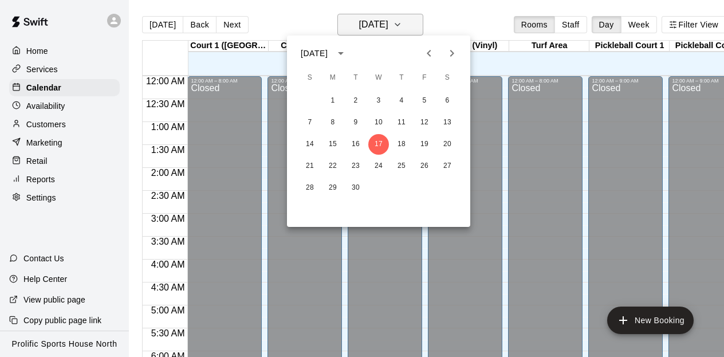
scroll to position [334, 0]
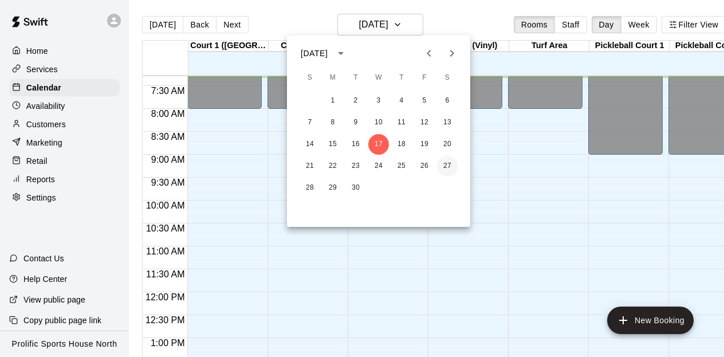
click at [449, 170] on button "27" at bounding box center [447, 166] width 21 height 21
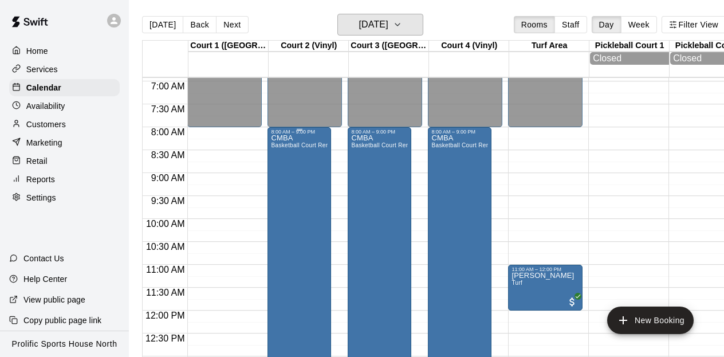
scroll to position [316, 0]
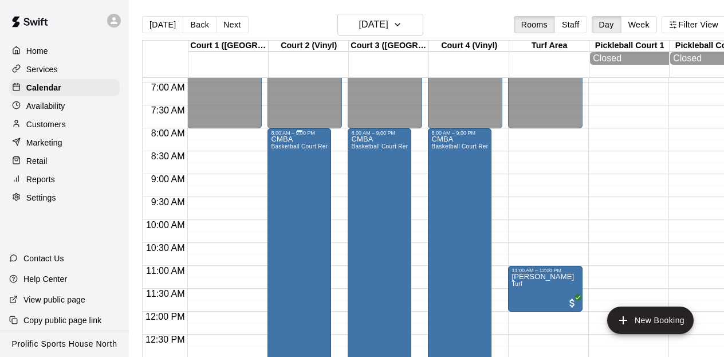
click at [294, 155] on div "CMBA Basketball Court Rental" at bounding box center [299, 314] width 57 height 357
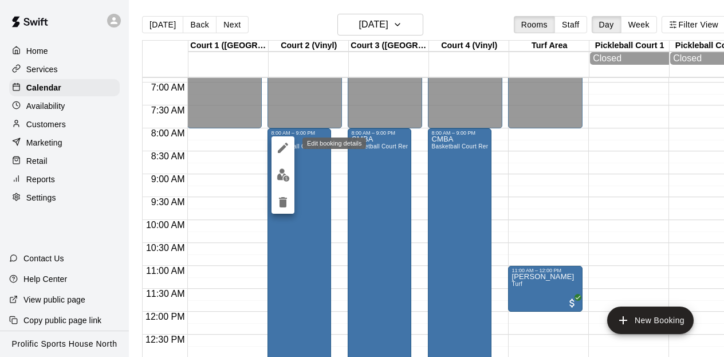
click at [285, 152] on icon "edit" at bounding box center [283, 148] width 14 height 14
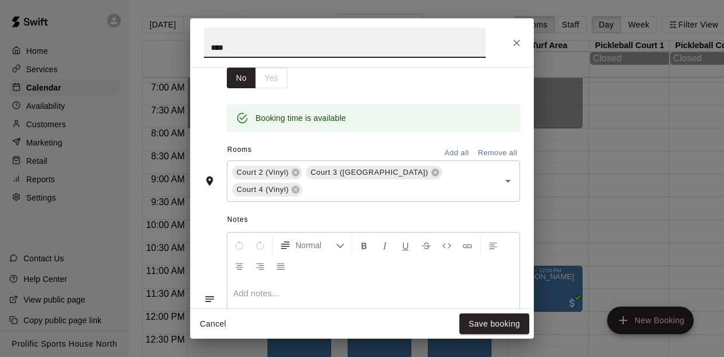
scroll to position [219, 0]
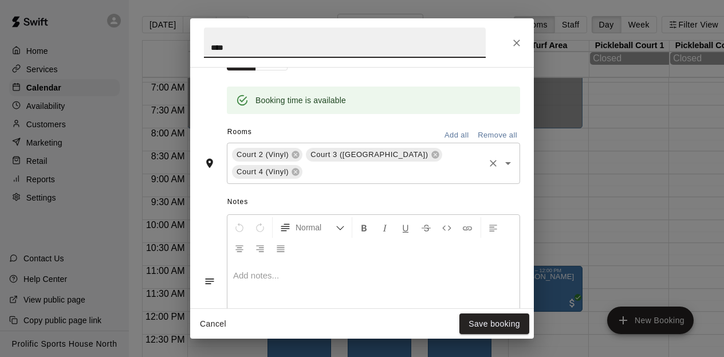
click at [304, 174] on input "text" at bounding box center [393, 172] width 179 height 14
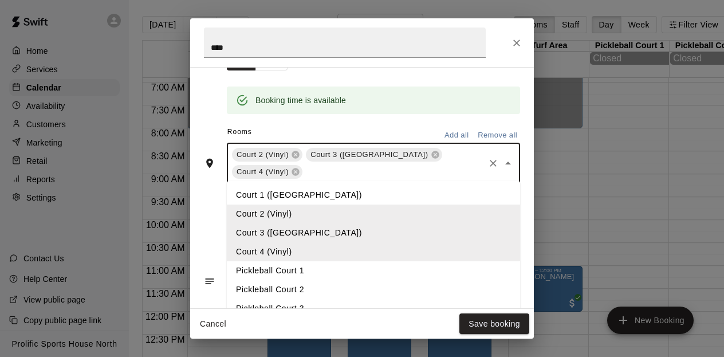
click at [277, 195] on li "Court 1 ([GEOGRAPHIC_DATA])" at bounding box center [373, 195] width 293 height 19
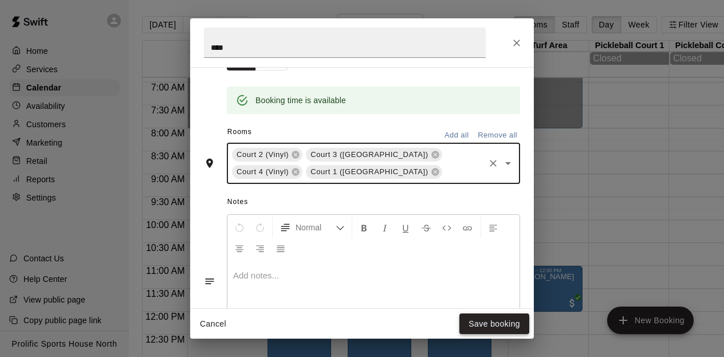
click at [481, 330] on button "Save booking" at bounding box center [494, 323] width 70 height 21
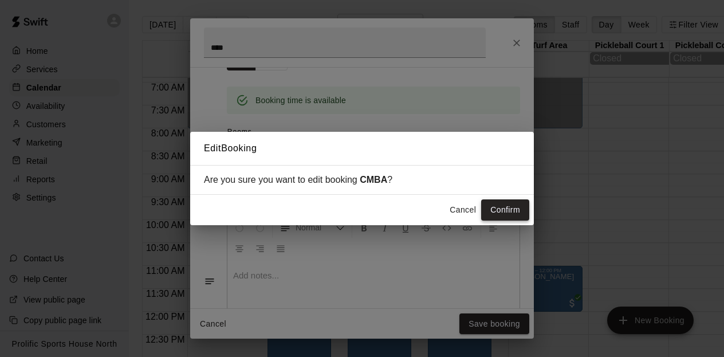
click at [507, 214] on button "Confirm" at bounding box center [505, 209] width 48 height 21
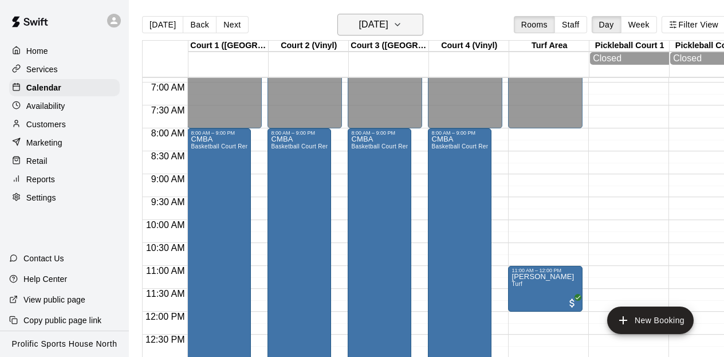
click at [420, 23] on button "[DATE]" at bounding box center [380, 25] width 86 height 22
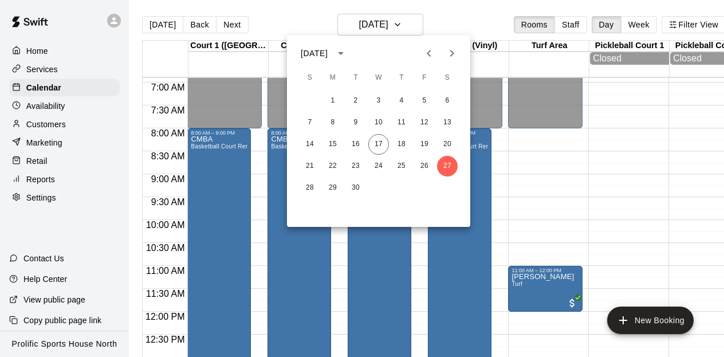
click at [452, 55] on icon "Next month" at bounding box center [452, 53] width 14 height 14
click at [446, 100] on button "4" at bounding box center [447, 100] width 21 height 21
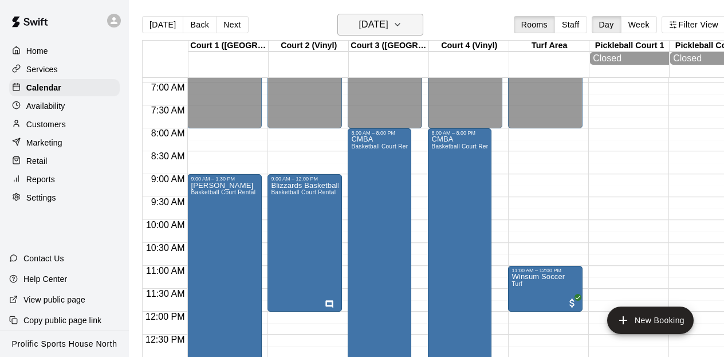
click at [402, 22] on icon "button" at bounding box center [397, 25] width 9 height 14
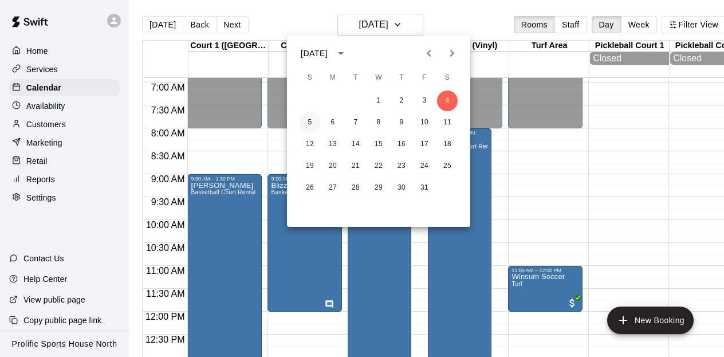
click at [313, 124] on button "5" at bounding box center [310, 122] width 21 height 21
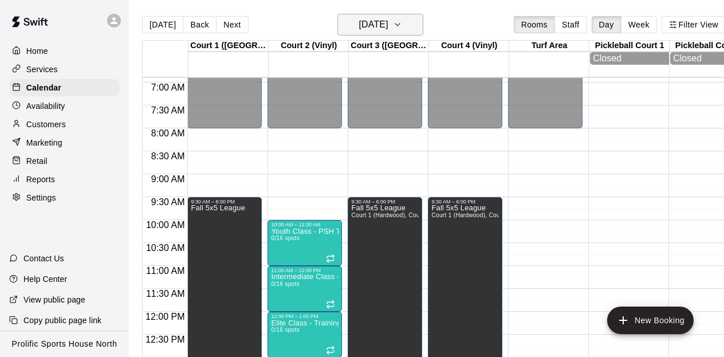
click at [402, 18] on icon "button" at bounding box center [397, 25] width 9 height 14
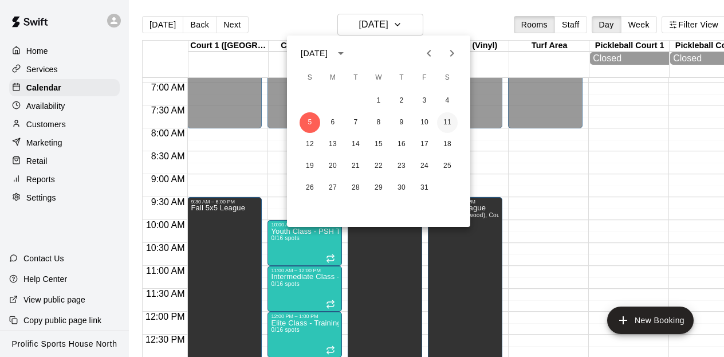
click at [447, 123] on button "11" at bounding box center [447, 122] width 21 height 21
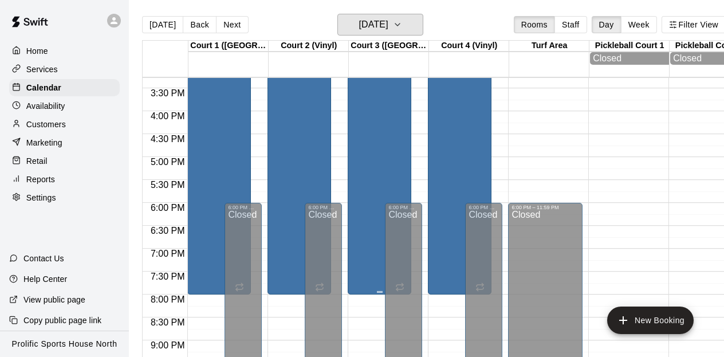
scroll to position [709, 0]
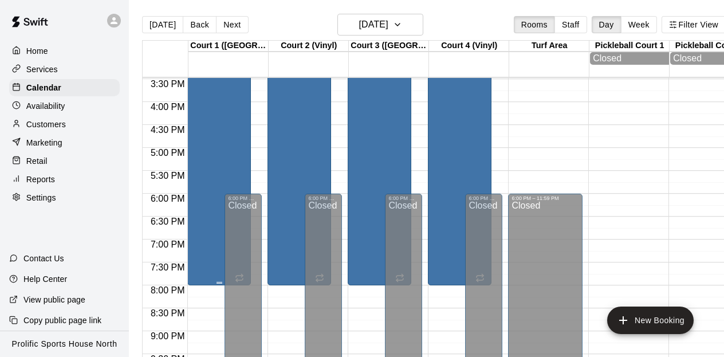
click at [237, 128] on div "CMBA Booking Basketball Court Rental" at bounding box center [219, 16] width 57 height 546
click at [286, 88] on div at bounding box center [362, 178] width 724 height 357
click at [39, 48] on p "Home" at bounding box center [37, 50] width 22 height 11
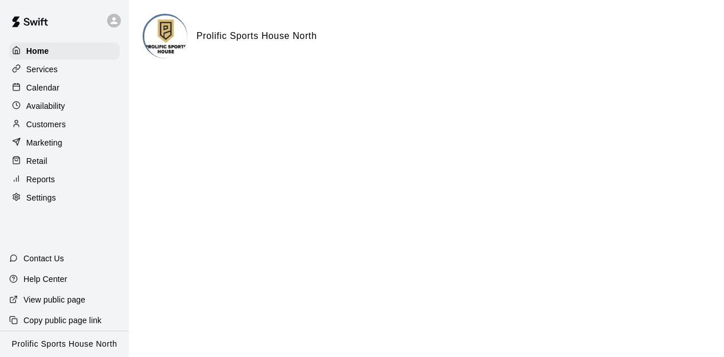
click at [54, 83] on p "Calendar" at bounding box center [42, 87] width 33 height 11
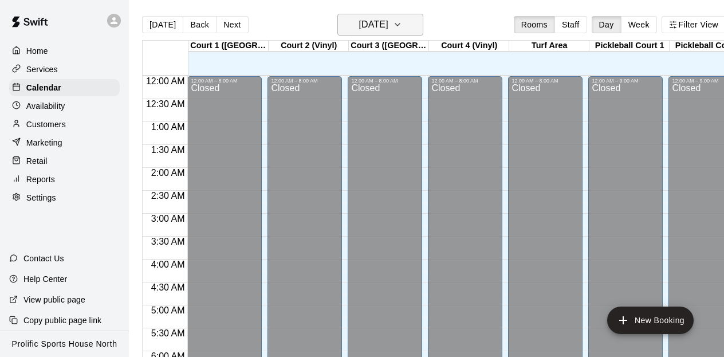
scroll to position [345, 0]
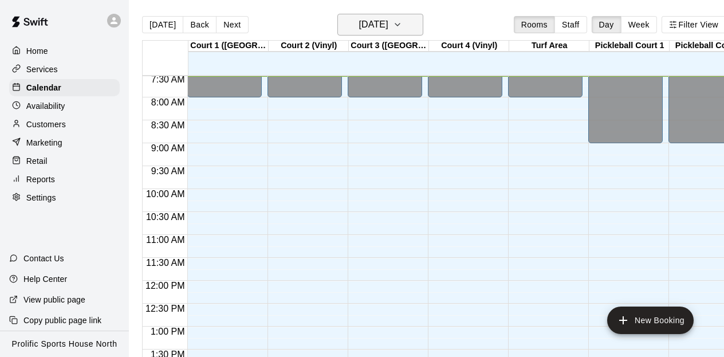
click at [402, 25] on icon "button" at bounding box center [397, 25] width 9 height 14
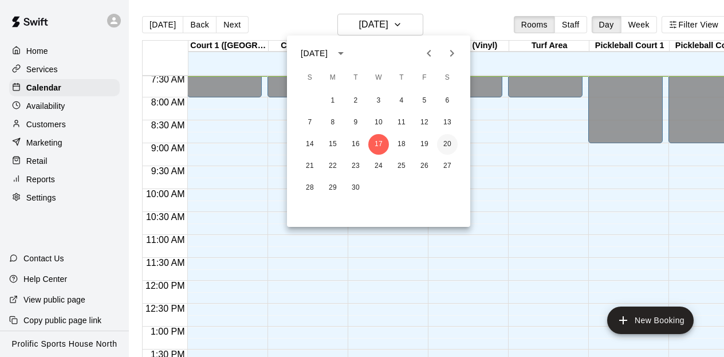
click at [442, 145] on button "20" at bounding box center [447, 144] width 21 height 21
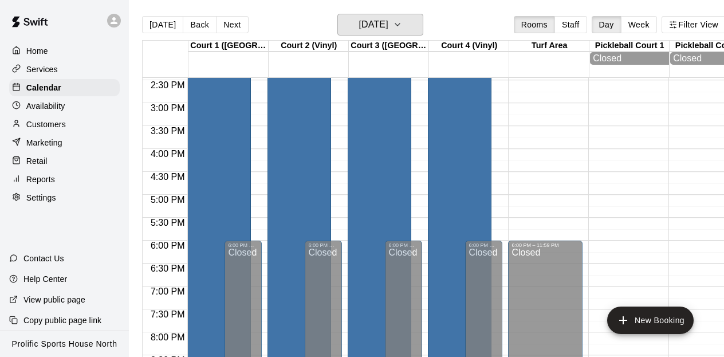
scroll to position [667, 0]
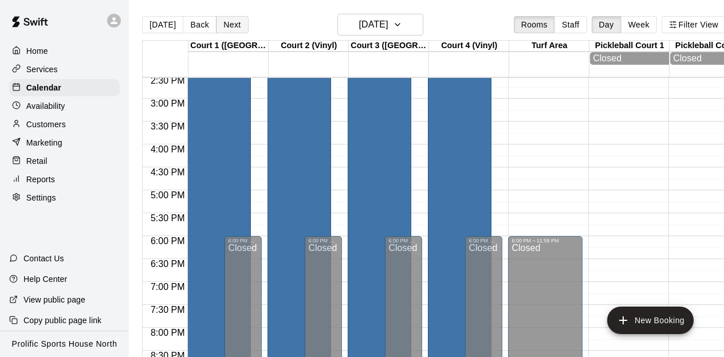
click at [231, 29] on button "Next" at bounding box center [232, 24] width 32 height 17
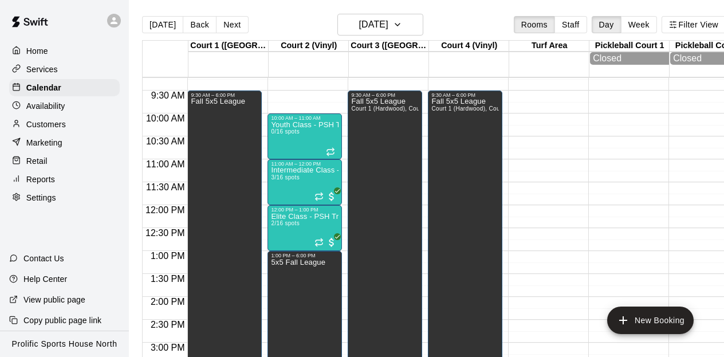
scroll to position [422, 0]
